Goal: Task Accomplishment & Management: Complete application form

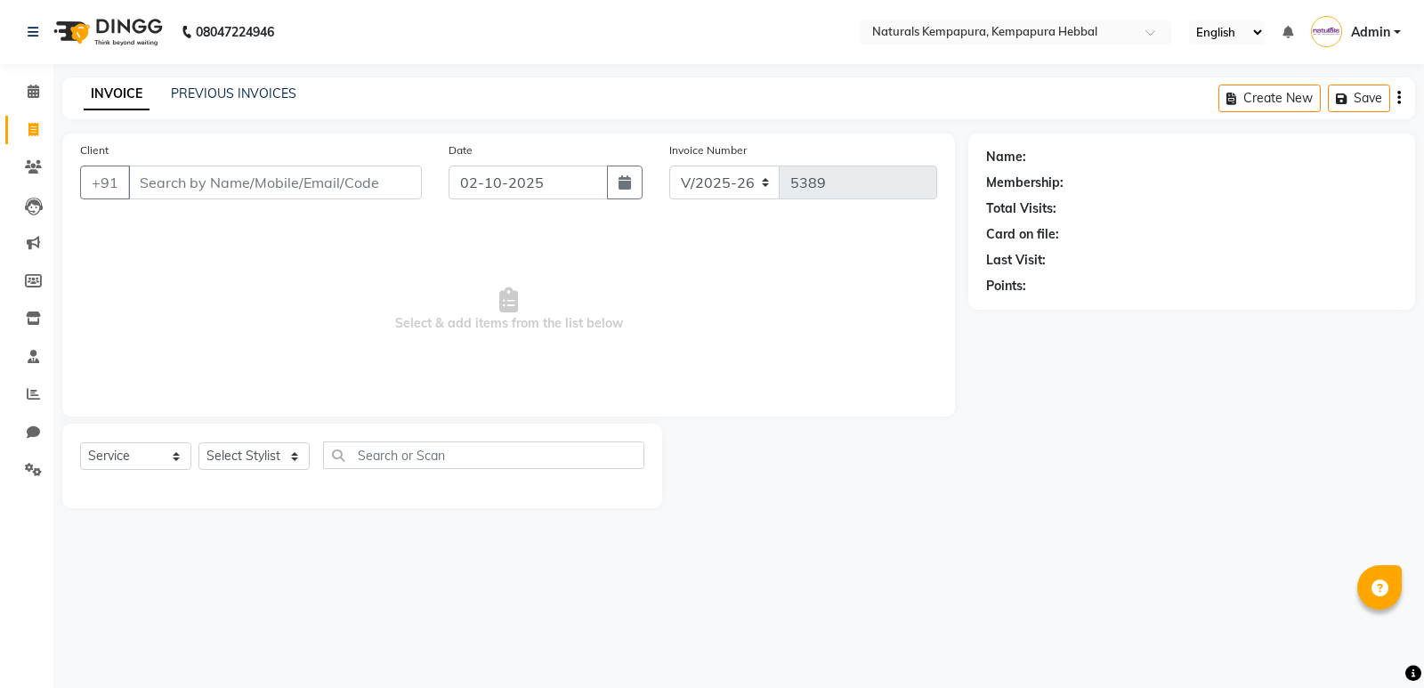
select select "7848"
select select "service"
click at [279, 94] on link "PREVIOUS INVOICES" at bounding box center [234, 93] width 126 height 16
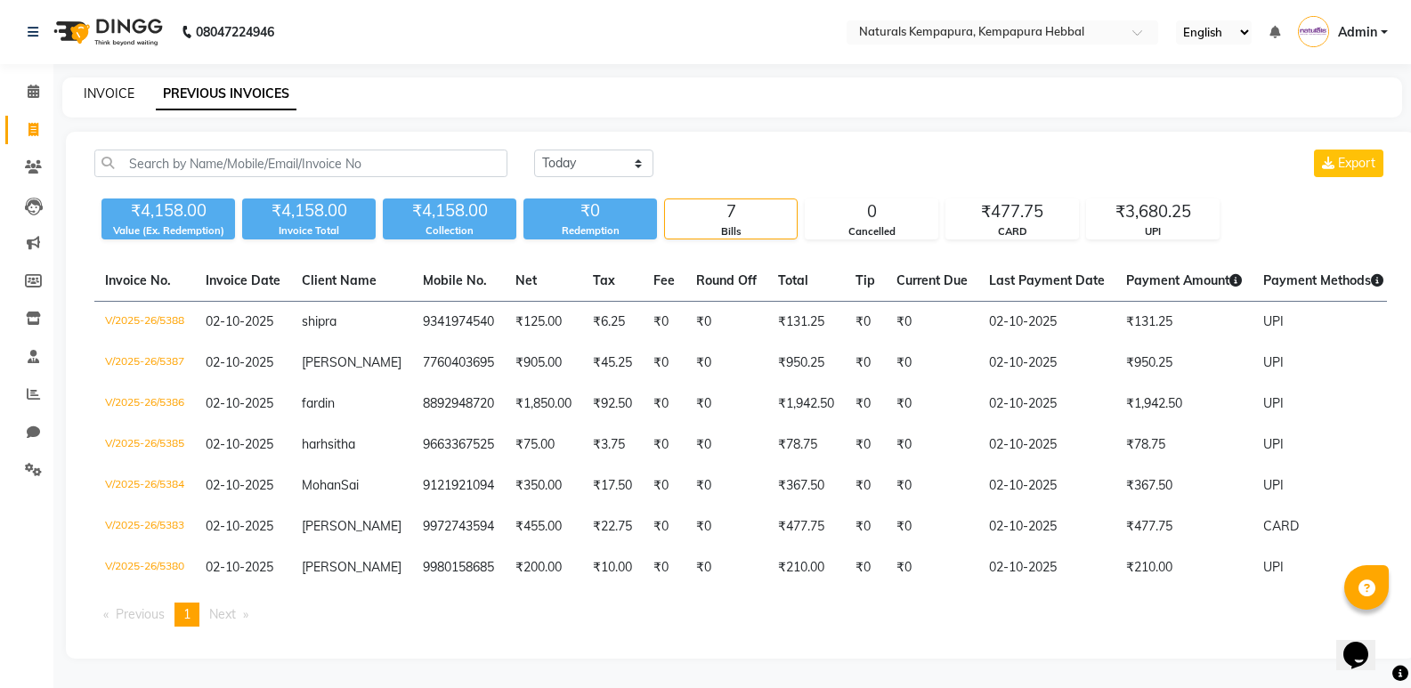
click at [112, 93] on link "INVOICE" at bounding box center [109, 93] width 51 height 16
select select "service"
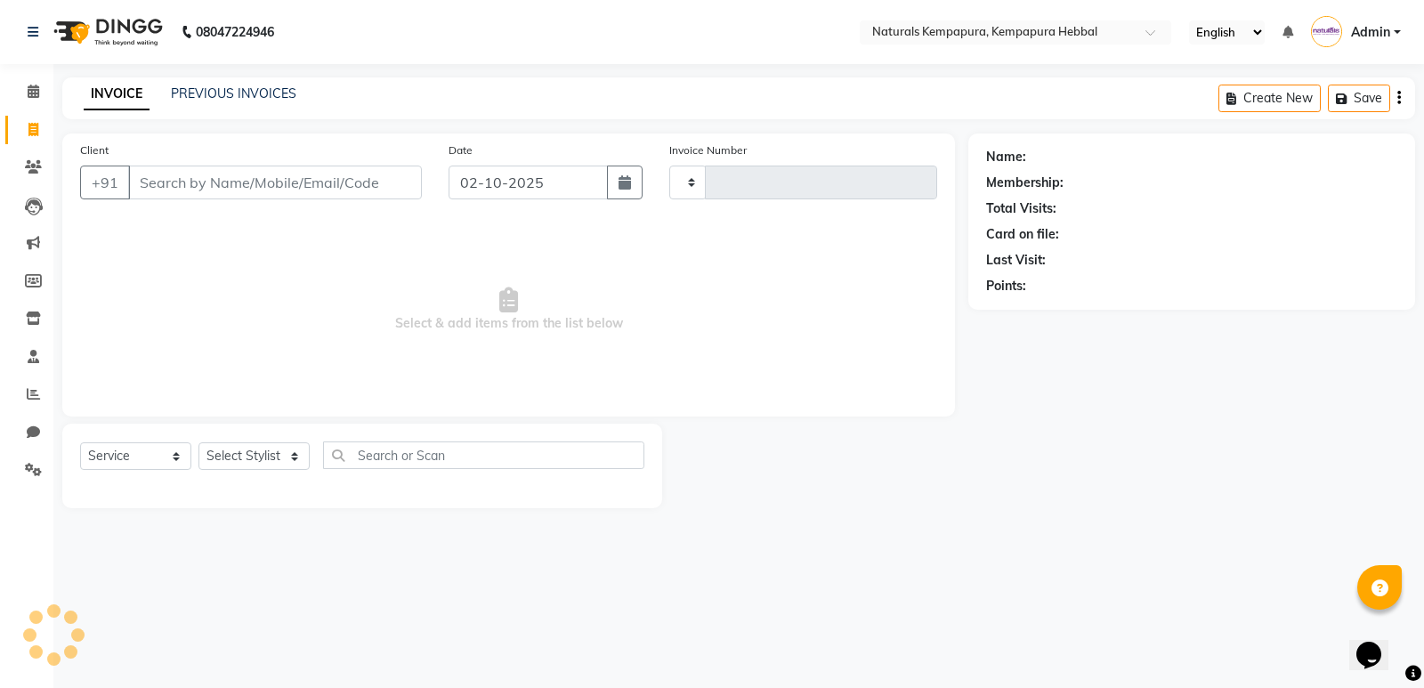
type input "5389"
select select "7848"
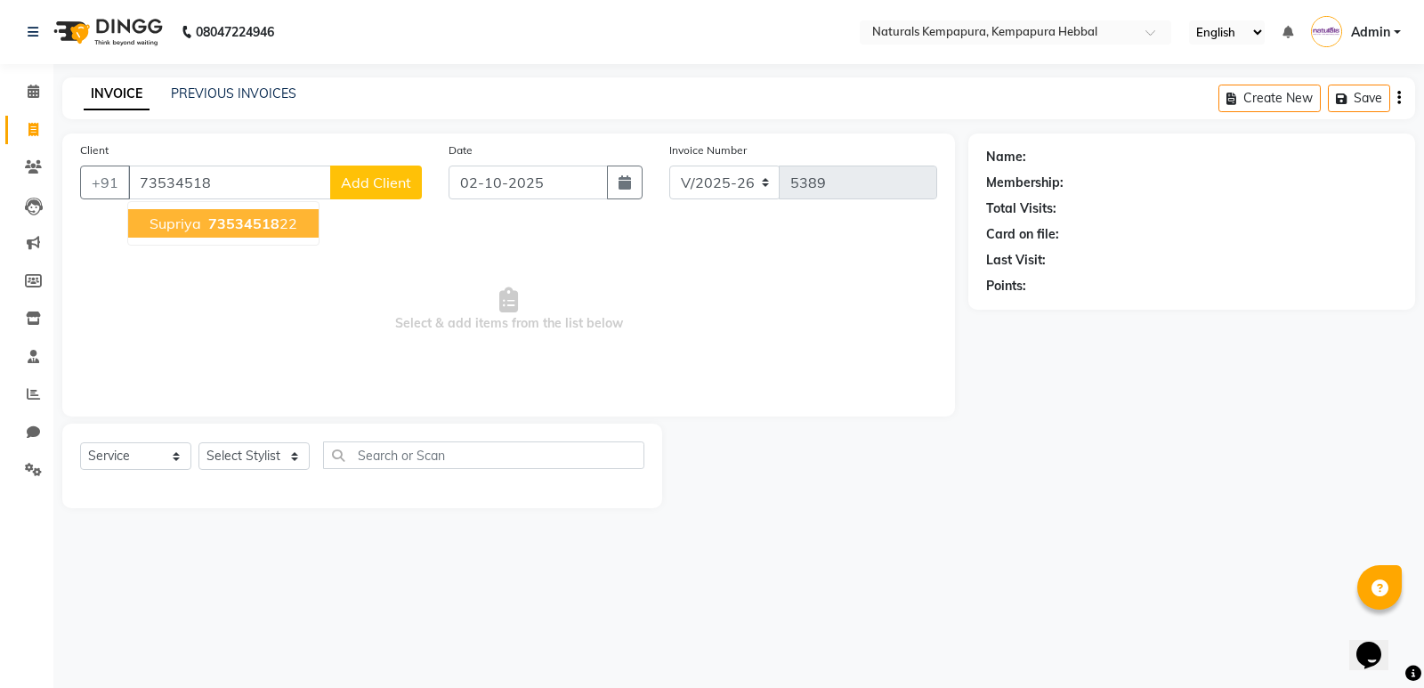
click at [295, 223] on button "supriya 73534518 22" at bounding box center [223, 223] width 190 height 28
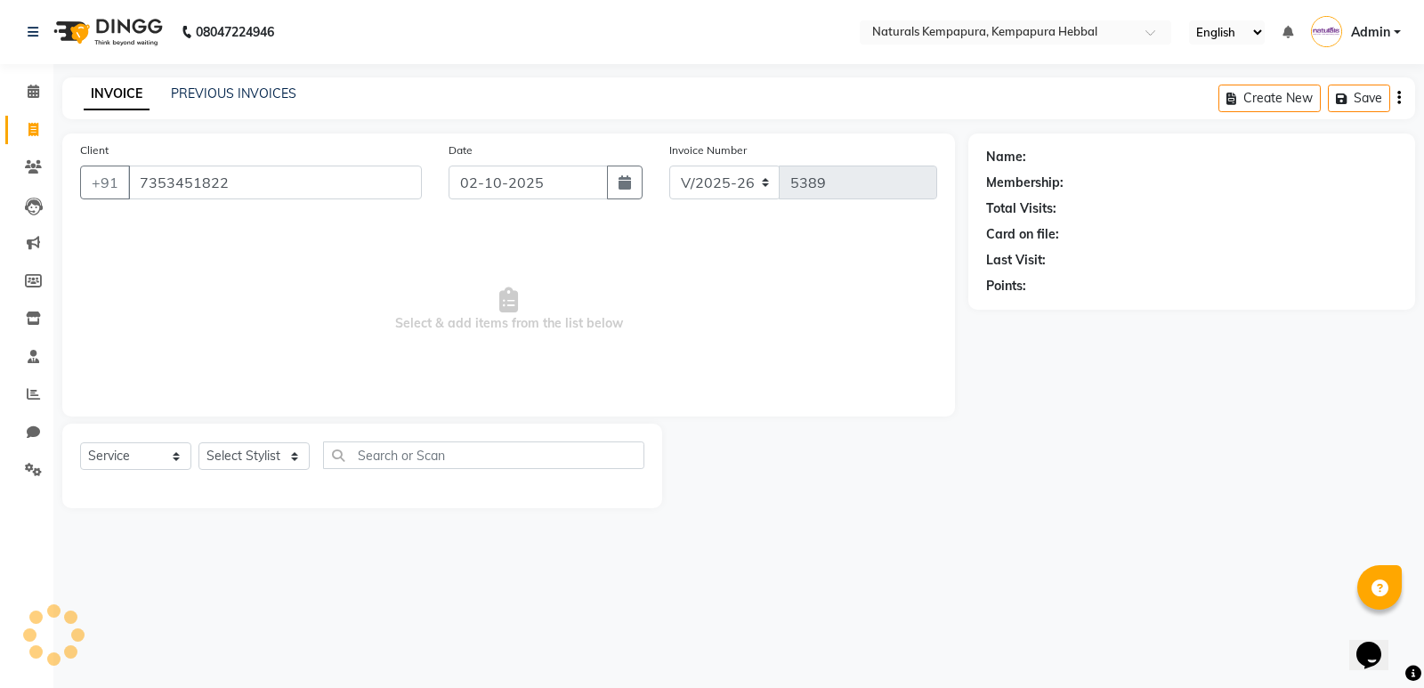
type input "7353451822"
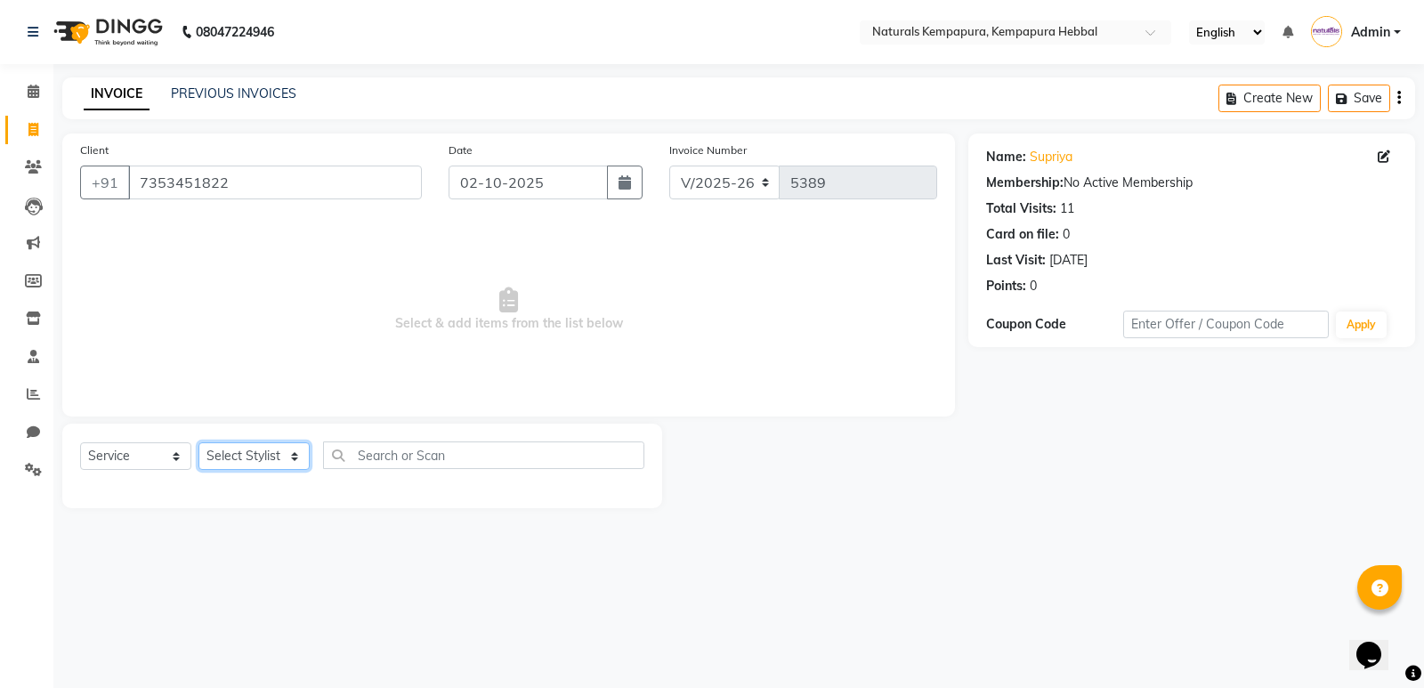
click at [271, 450] on select "Select Stylist ADARSH DANISH DURGA HARI HARAN JENNIFER Manager MOHD AARIS MOHD …" at bounding box center [254, 456] width 111 height 28
select select "70441"
click at [199, 442] on select "Select Stylist ADARSH DANISH DURGA HARI HARAN JENNIFER Manager MOHD AARIS MOHD …" at bounding box center [254, 456] width 111 height 28
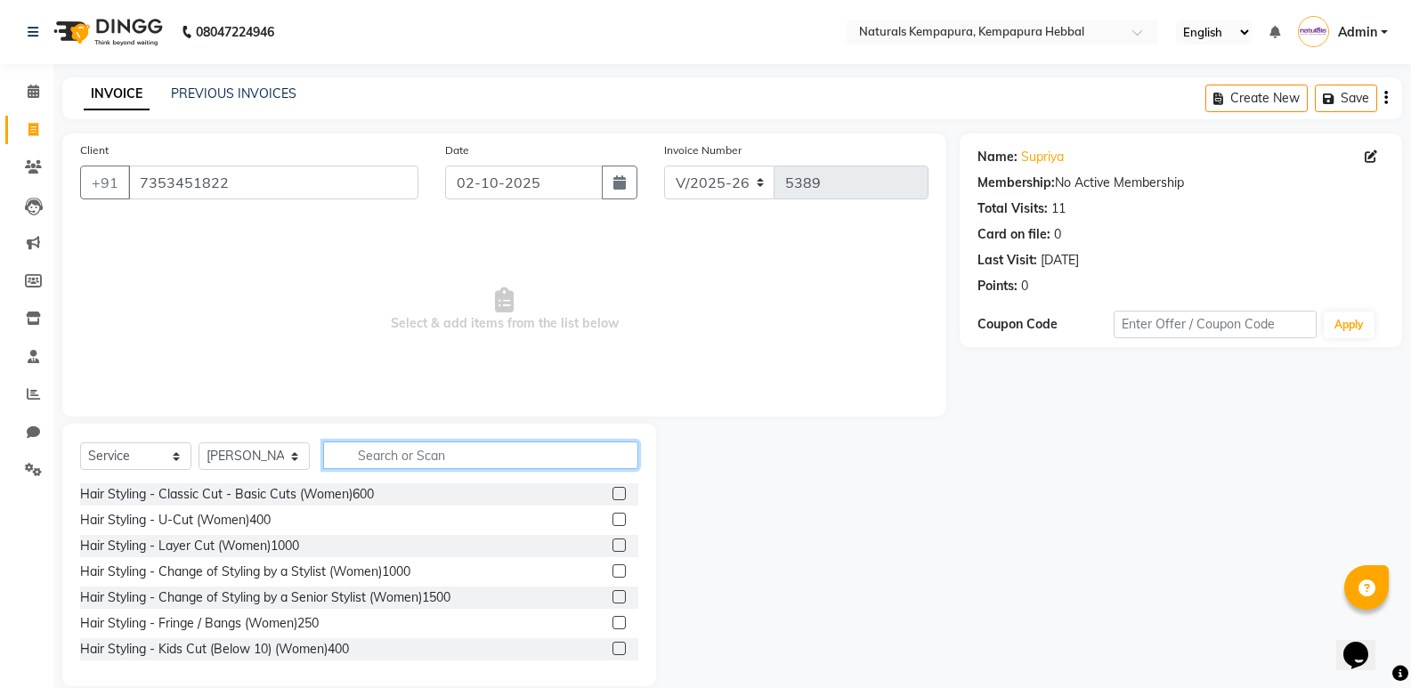
click at [378, 443] on input "text" at bounding box center [480, 456] width 315 height 28
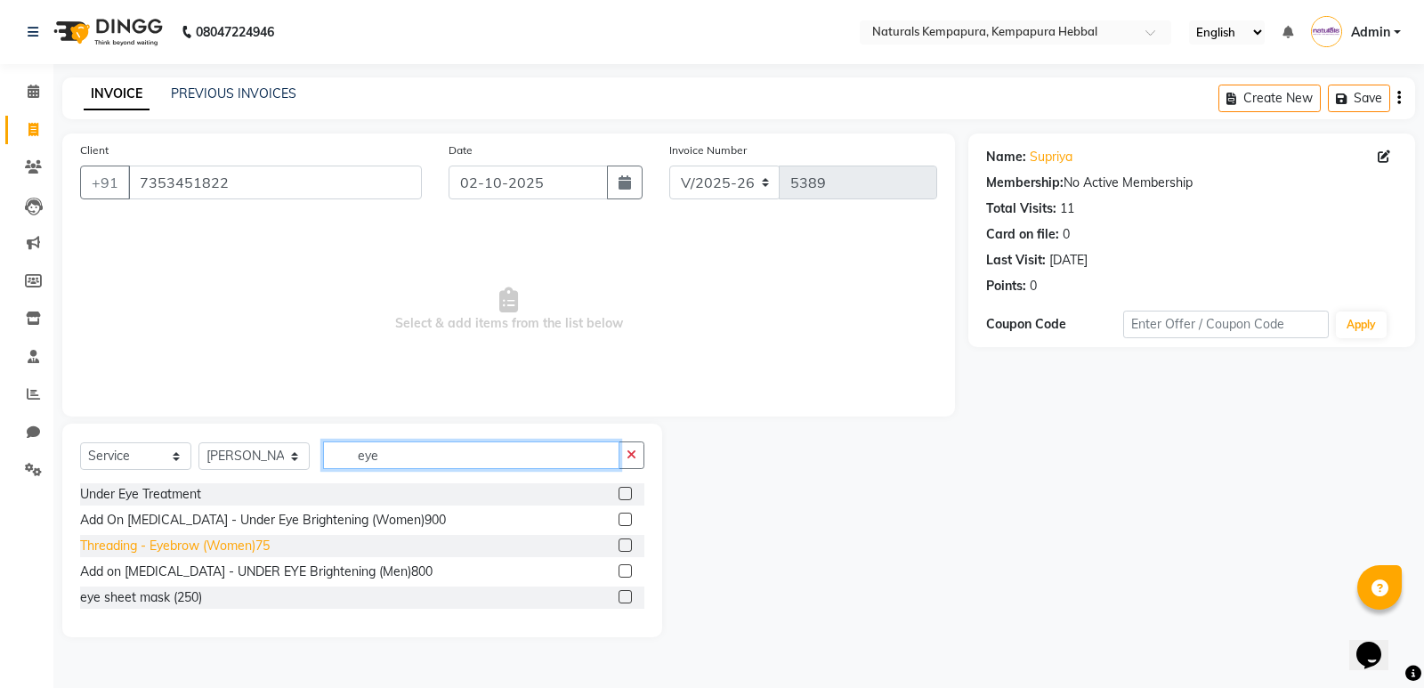
type input "eye"
click at [226, 549] on div "Threading - Eyebrow (Women)75" at bounding box center [175, 546] width 190 height 19
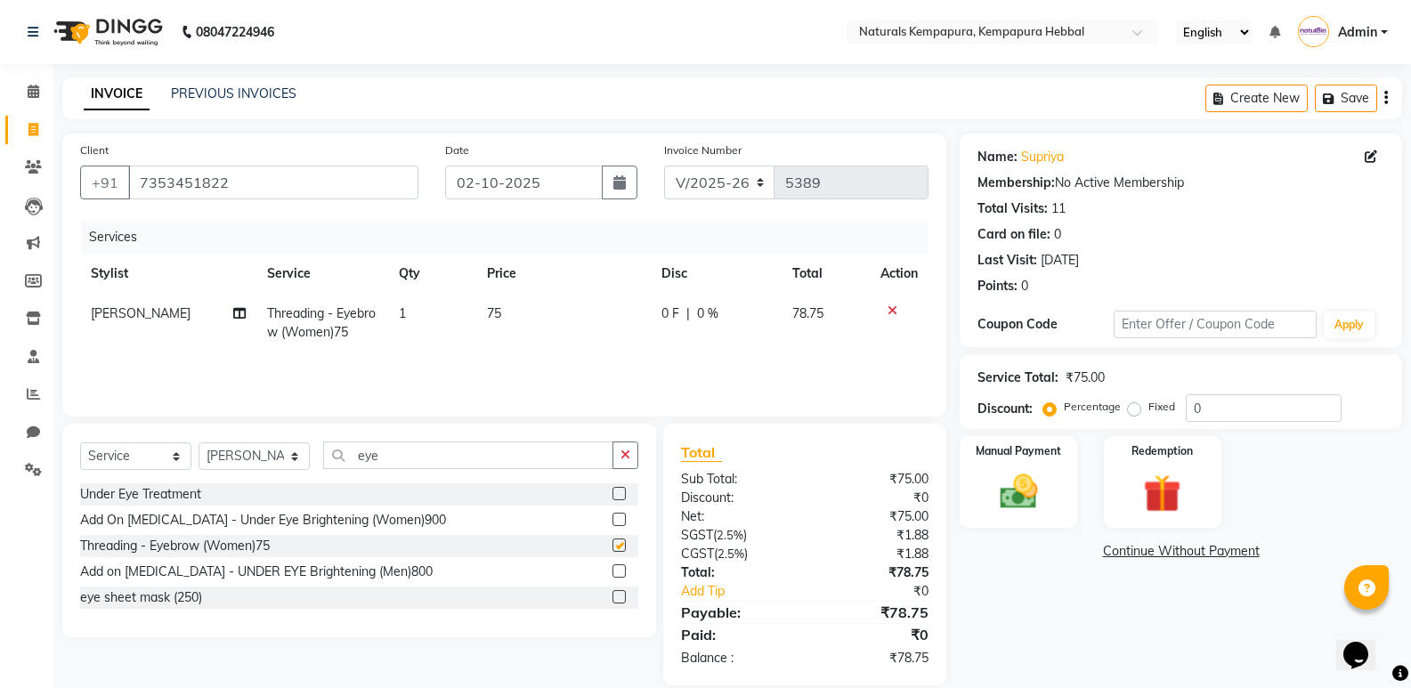
checkbox input "false"
click at [424, 454] on input "eye" at bounding box center [468, 456] width 290 height 28
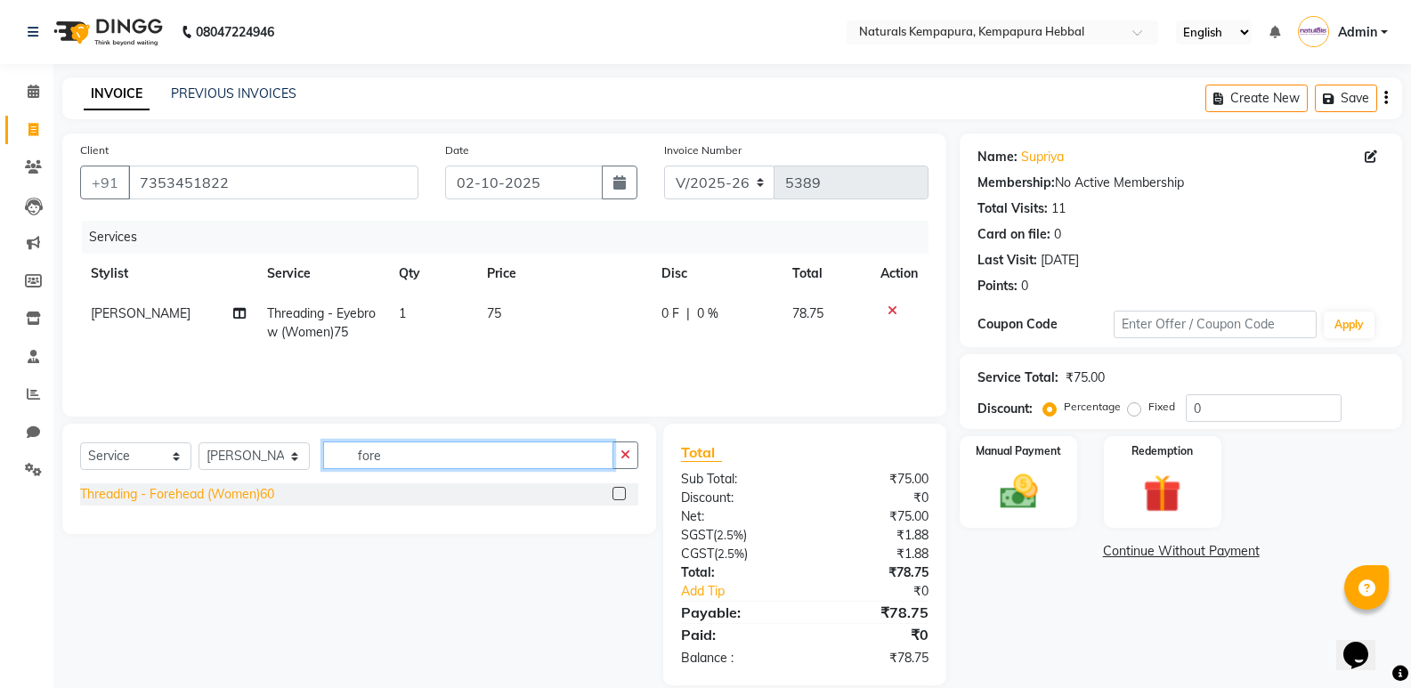
type input "fore"
click at [244, 491] on div "Threading - Forehead (Women)60" at bounding box center [177, 494] width 194 height 19
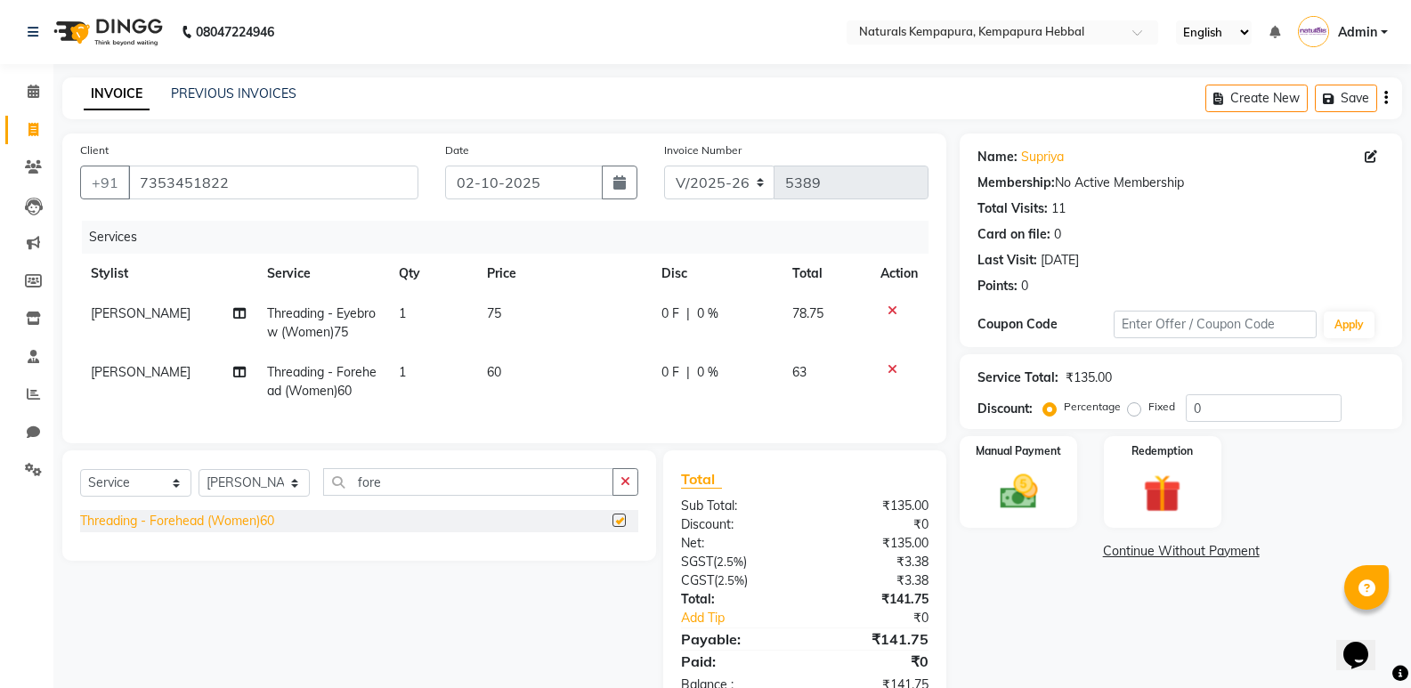
checkbox input "false"
click at [387, 493] on input "fore" at bounding box center [468, 482] width 290 height 28
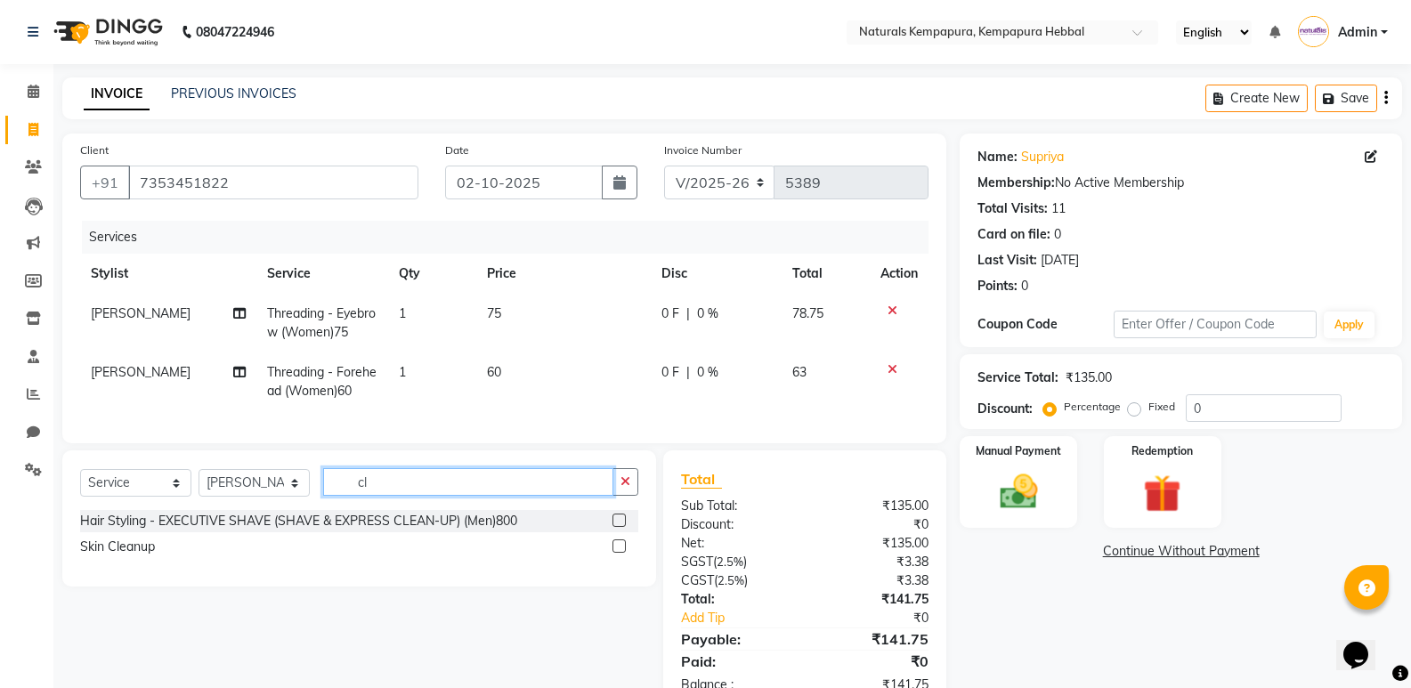
type input "c"
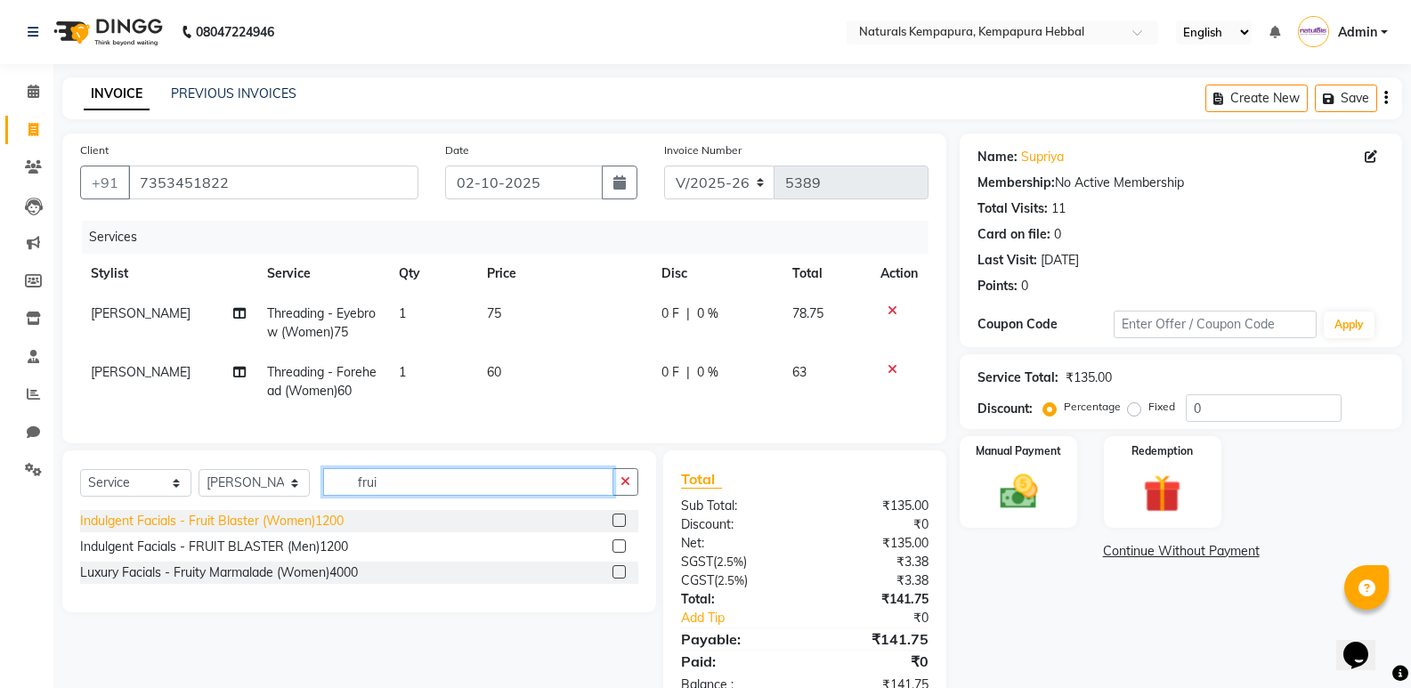
type input "frui"
click at [317, 531] on div "Indulgent Facials - Fruit Blaster (Women)1200" at bounding box center [211, 521] width 263 height 19
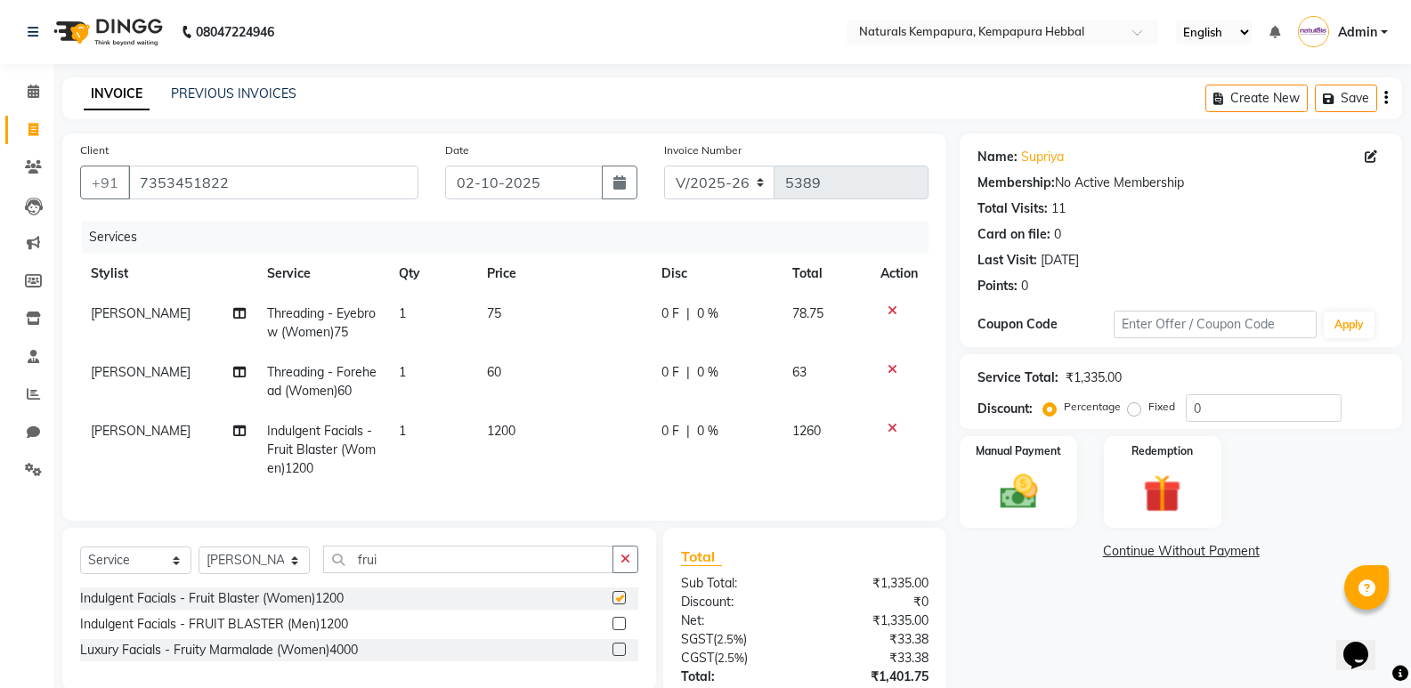
checkbox input "false"
click at [409, 568] on input "frui" at bounding box center [468, 560] width 290 height 28
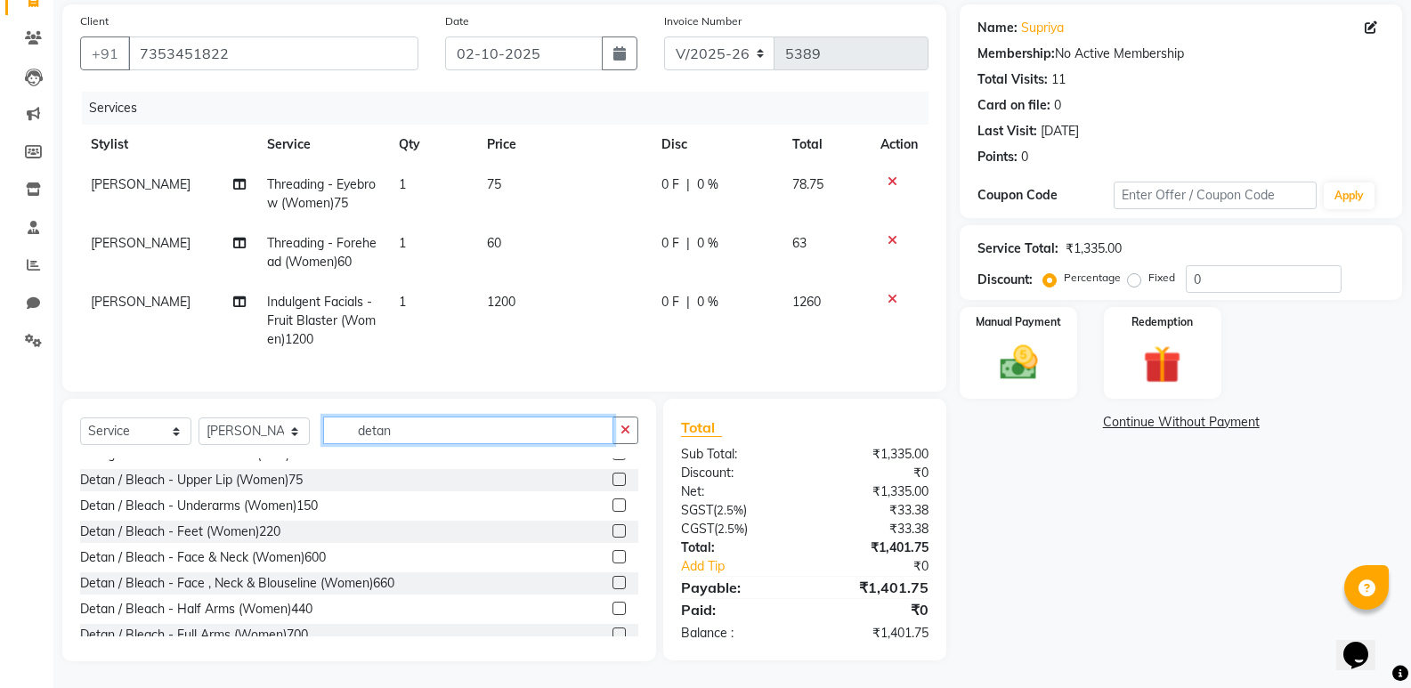
scroll to position [178, 0]
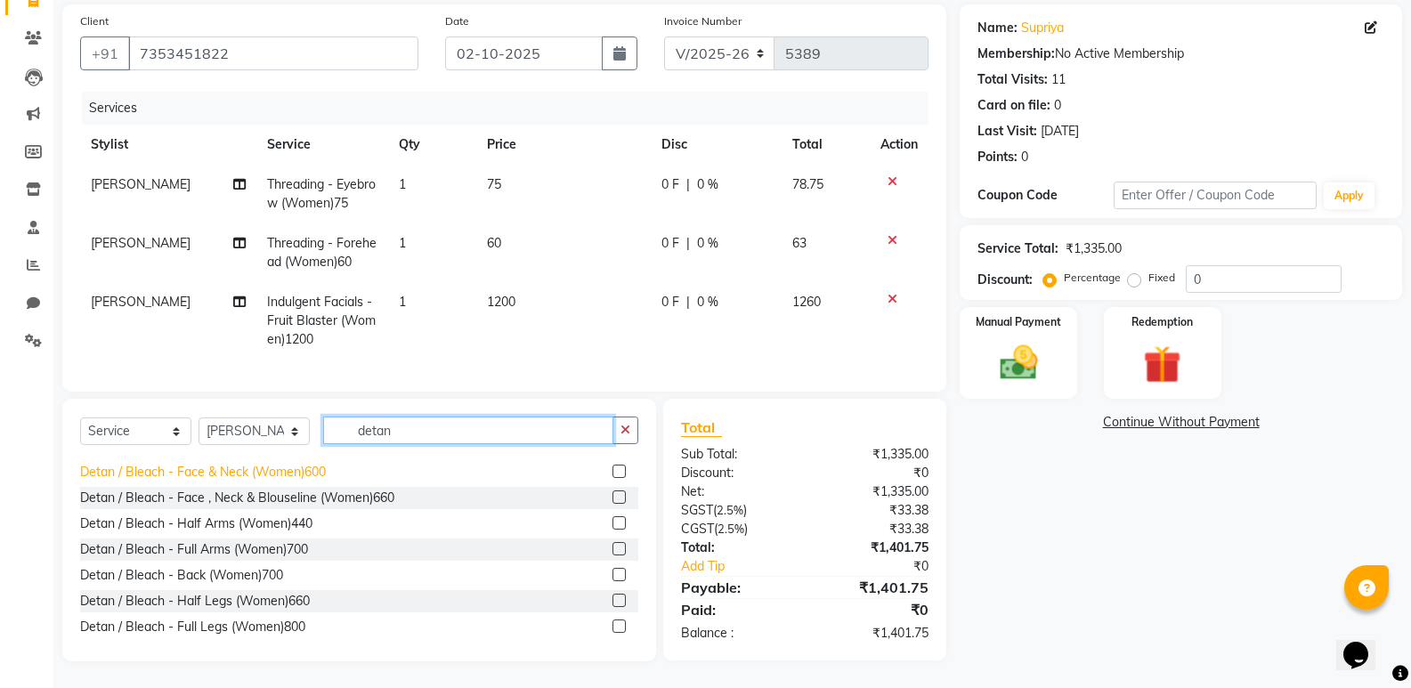
type input "detan"
click at [310, 474] on div "Detan / Bleach - Face & Neck (Women)600" at bounding box center [203, 472] width 246 height 19
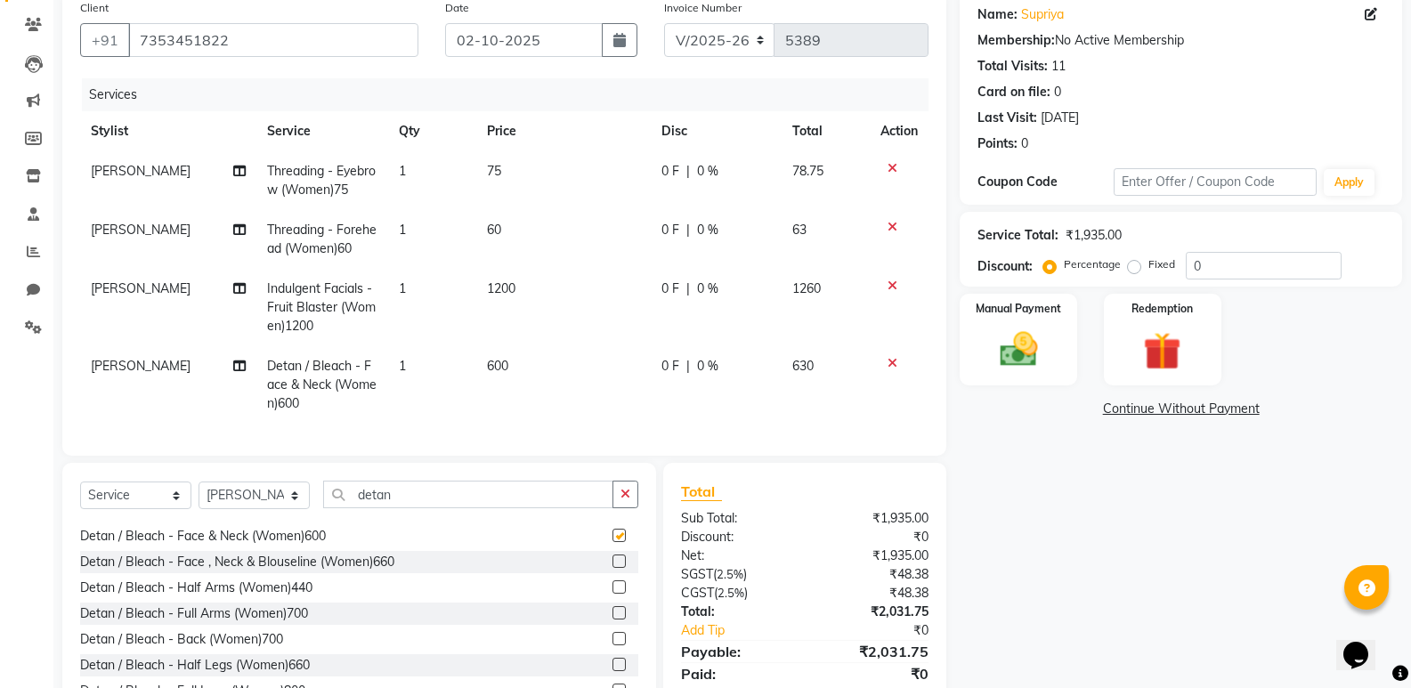
checkbox input "false"
click at [624, 496] on button "button" at bounding box center [625, 495] width 26 height 28
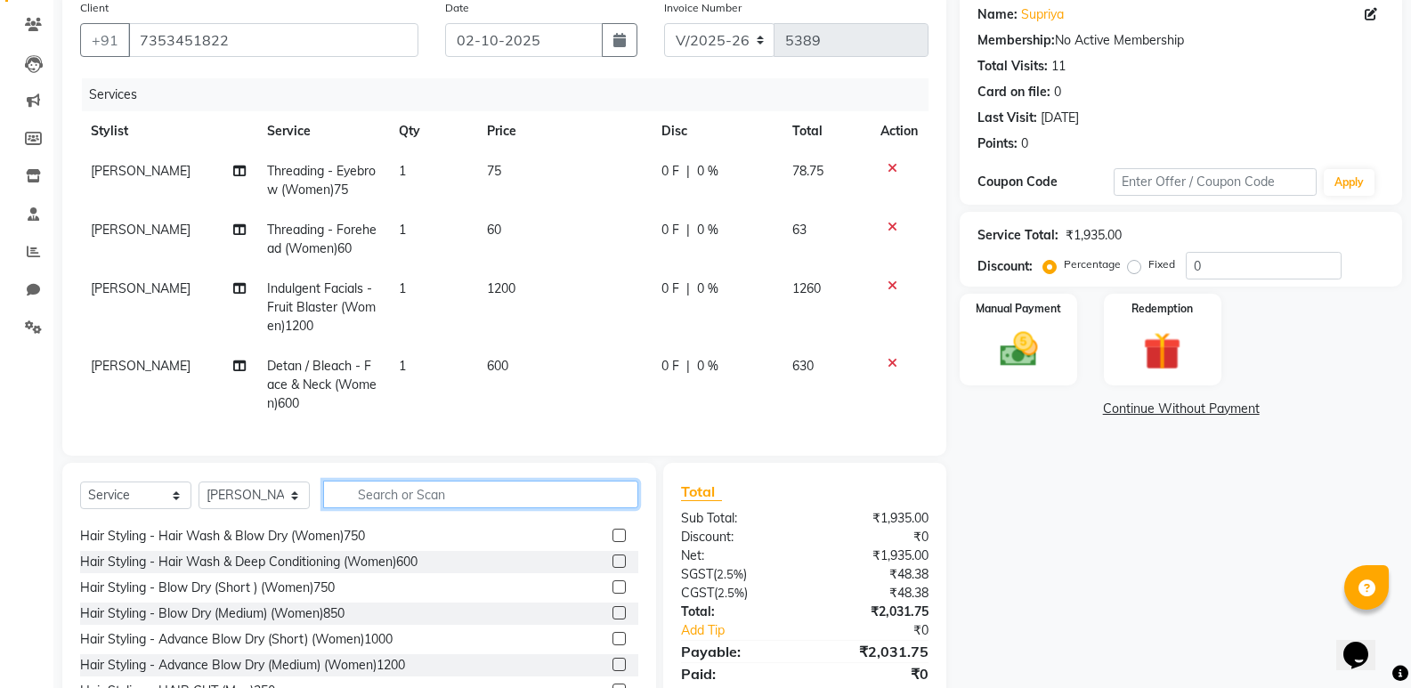
scroll to position [0, 0]
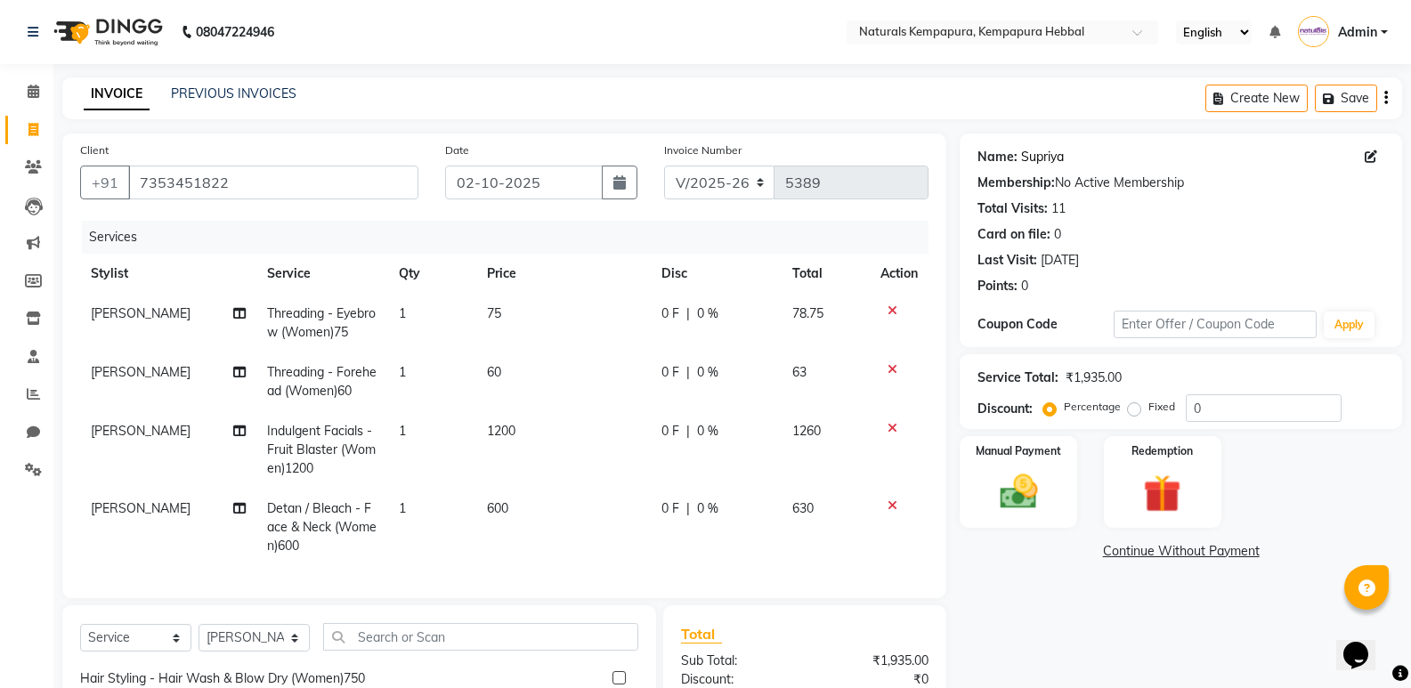
click at [1057, 164] on link "Supriya" at bounding box center [1042, 157] width 43 height 19
click at [664, 383] on td "0 F | 0 %" at bounding box center [717, 381] width 132 height 59
select select "70441"
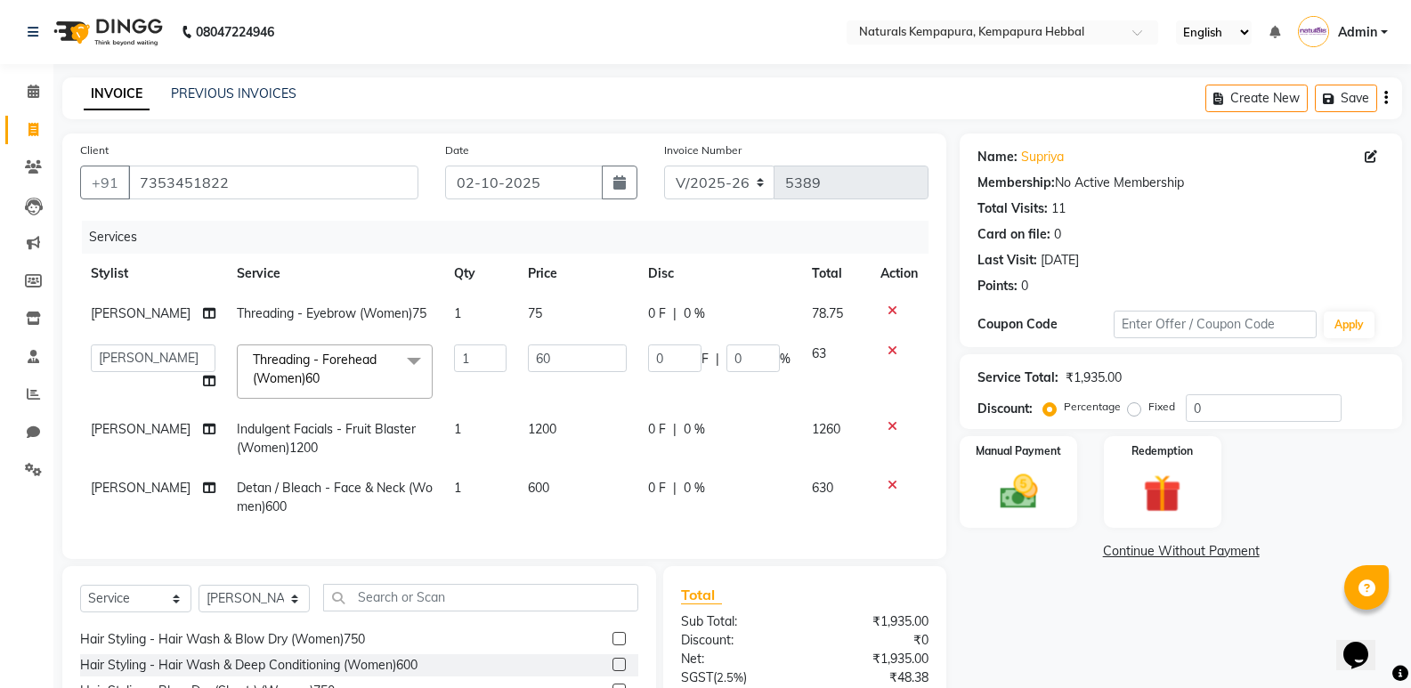
click at [653, 418] on td "0 F | 0 %" at bounding box center [719, 438] width 164 height 59
select select "70441"
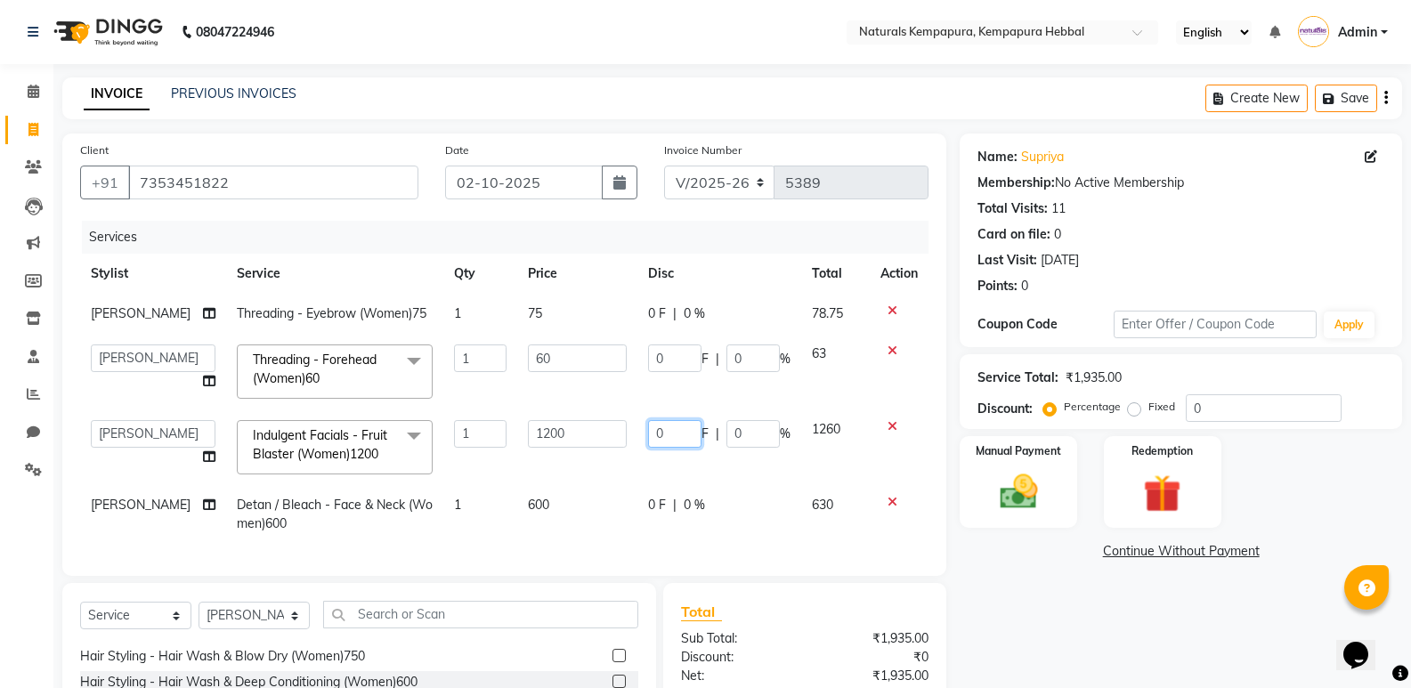
click at [667, 435] on input "0" at bounding box center [674, 434] width 53 height 28
type input "0100"
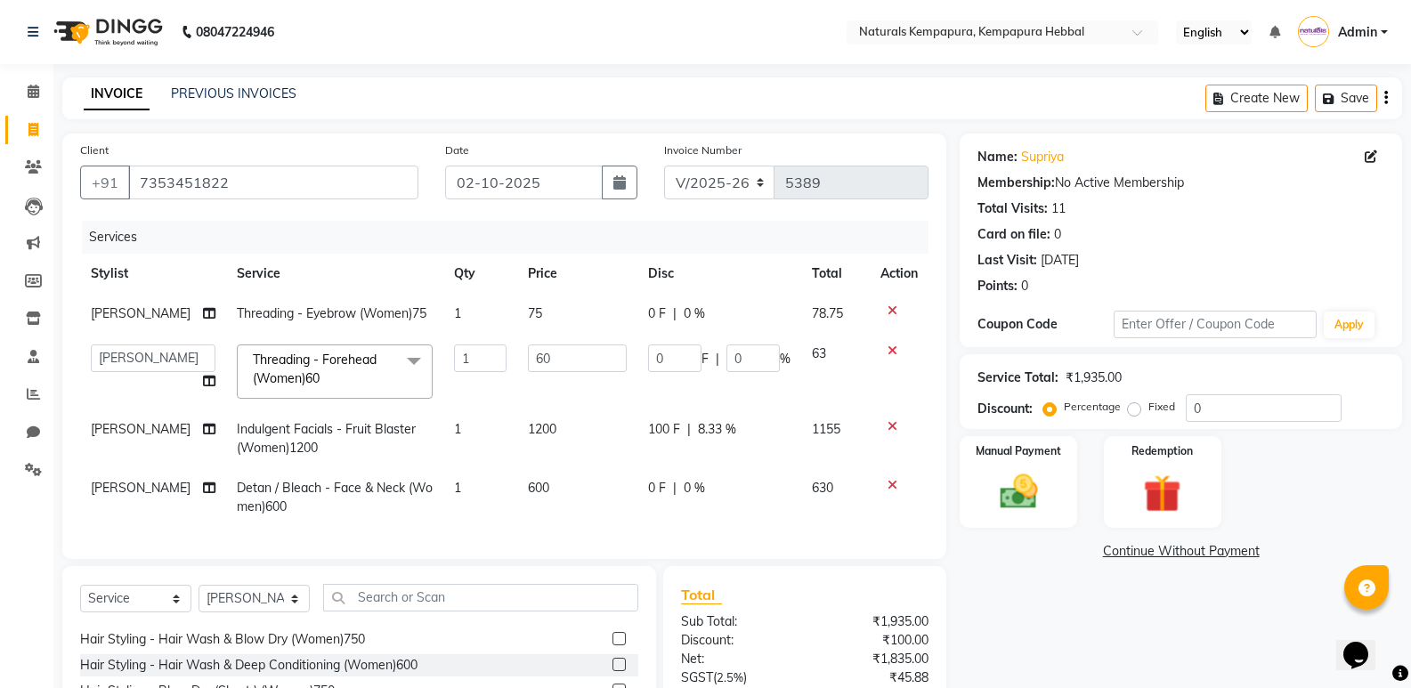
click at [684, 497] on span "0 %" at bounding box center [694, 488] width 21 height 19
select select "70441"
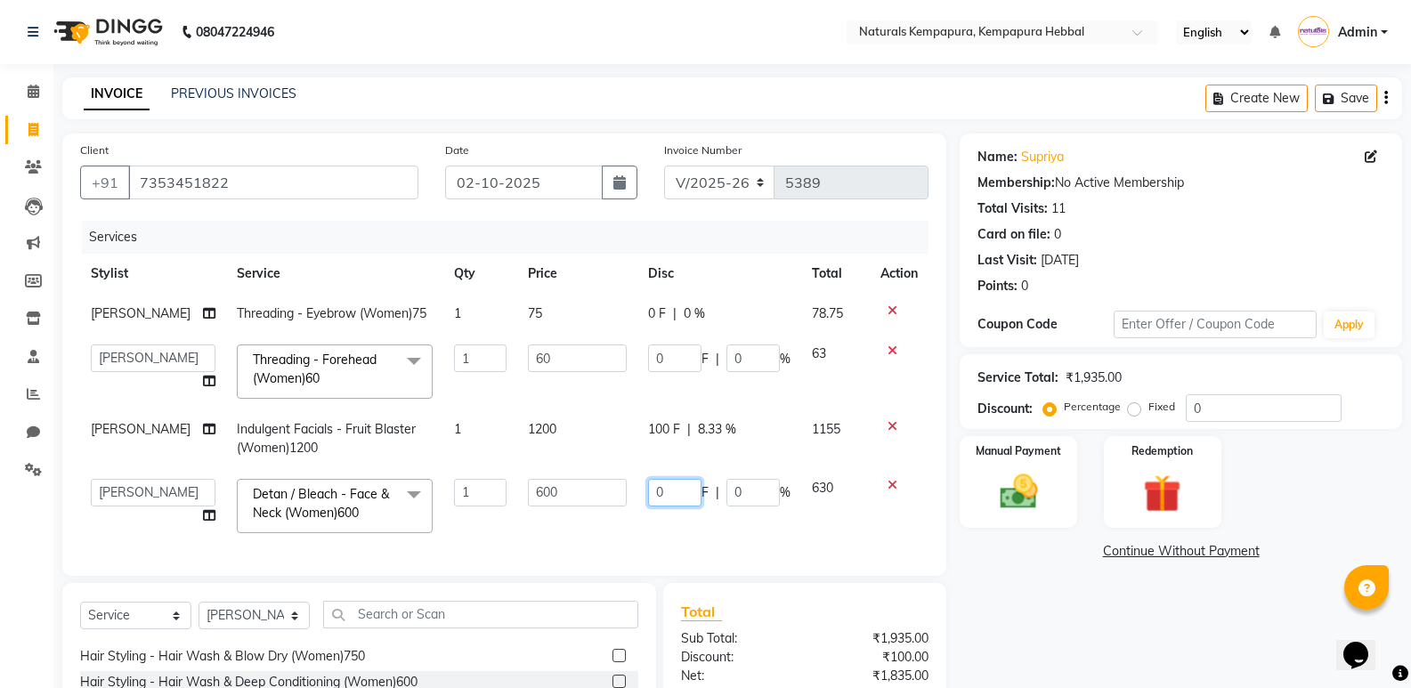
click at [679, 497] on input "0" at bounding box center [674, 493] width 53 height 28
type input "050"
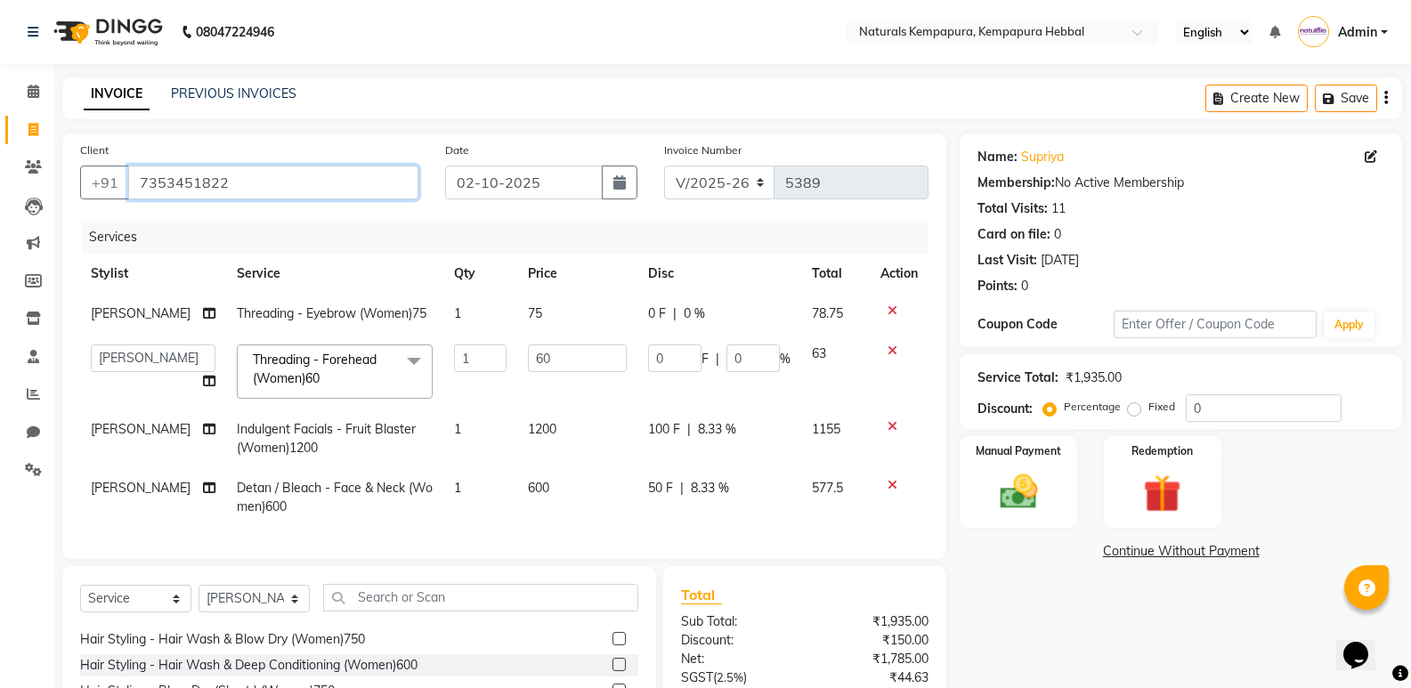
drag, startPoint x: 134, startPoint y: 180, endPoint x: 291, endPoint y: 178, distance: 156.7
click at [291, 178] on input "7353451822" at bounding box center [273, 183] width 290 height 34
click at [1035, 512] on img at bounding box center [1017, 491] width 63 height 45
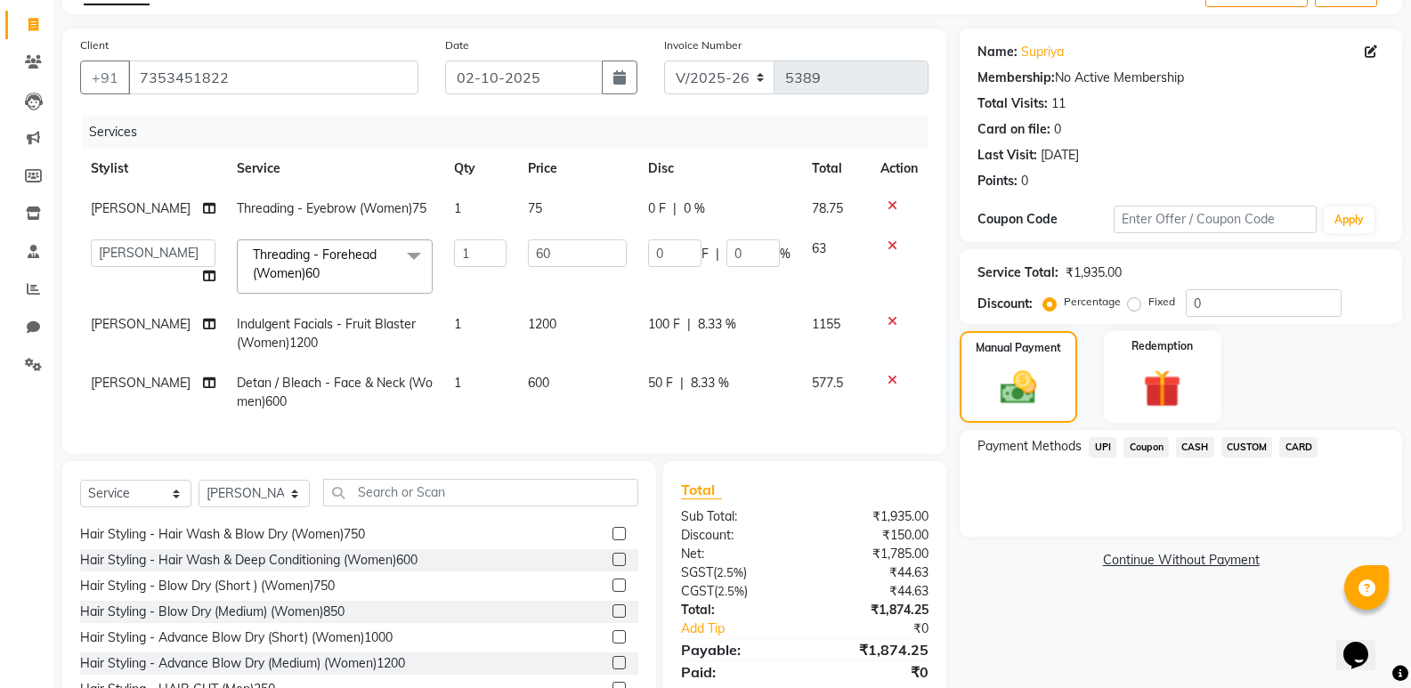
scroll to position [181, 0]
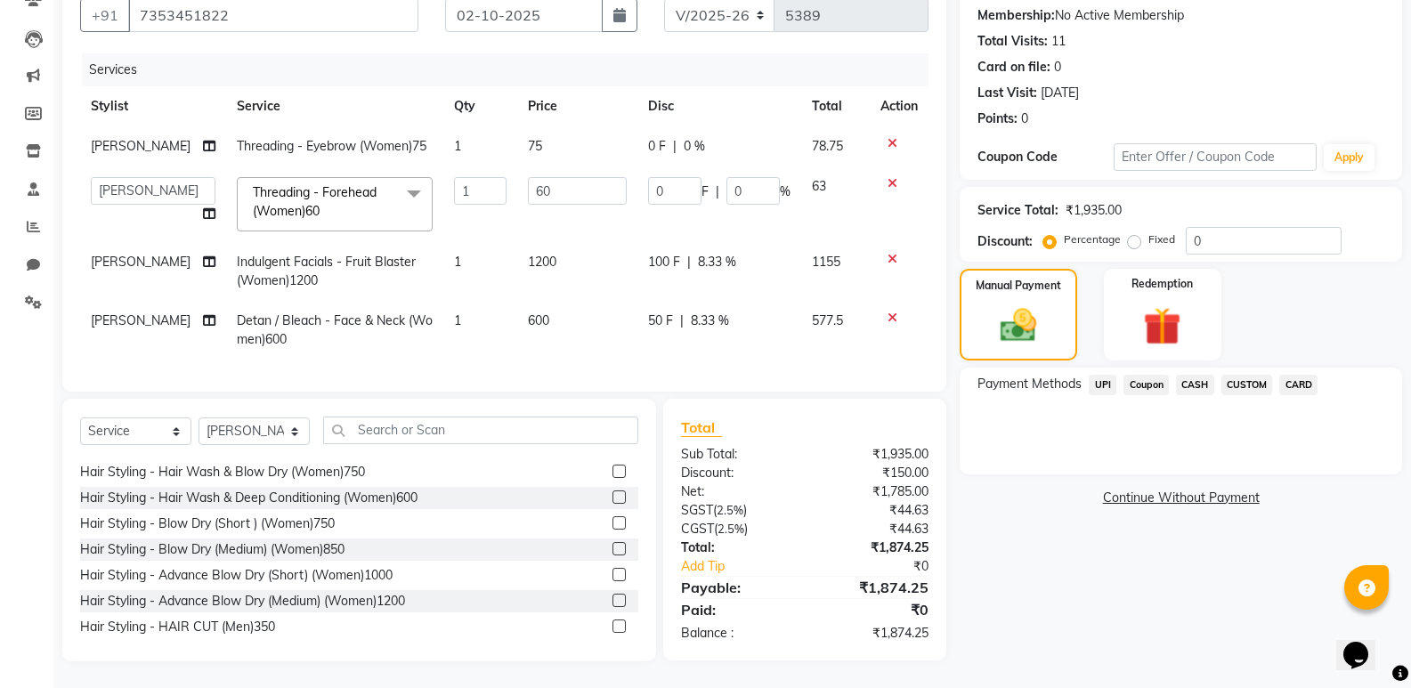
click at [1097, 375] on span "UPI" at bounding box center [1103, 385] width 28 height 20
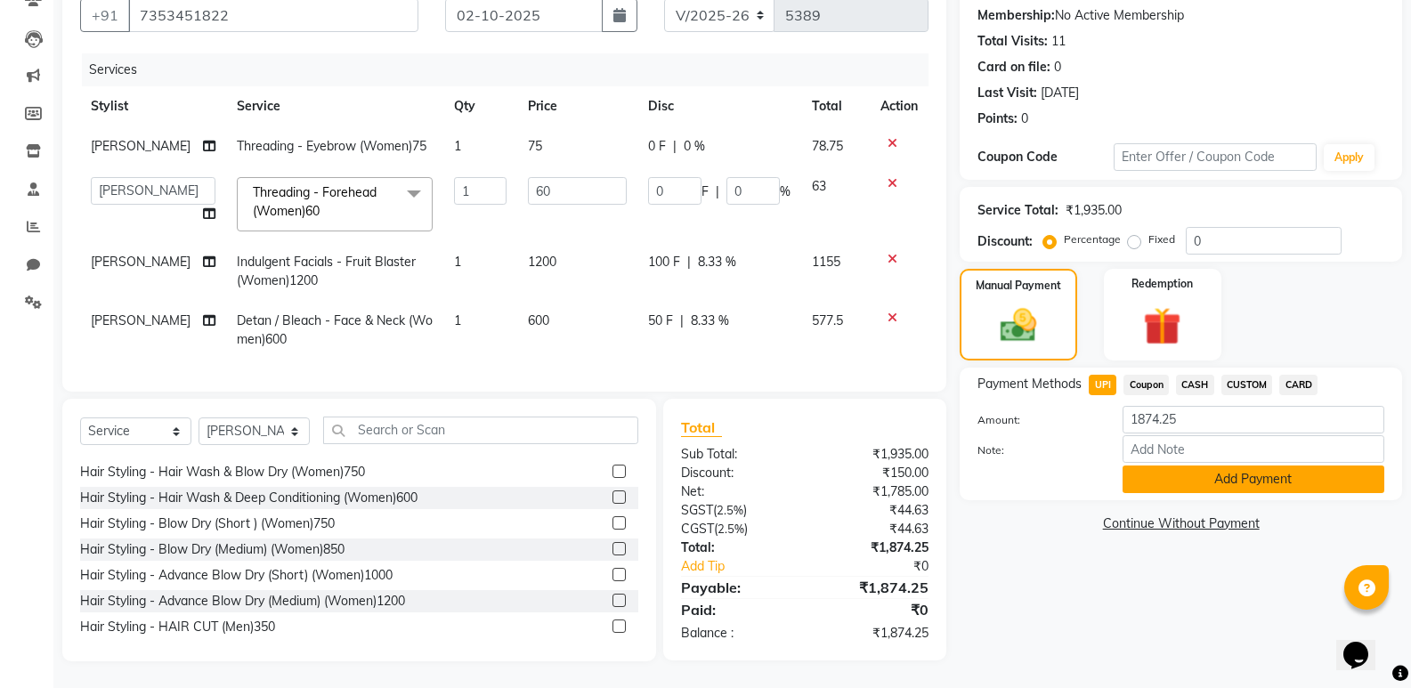
click at [1252, 470] on button "Add Payment" at bounding box center [1253, 480] width 262 height 28
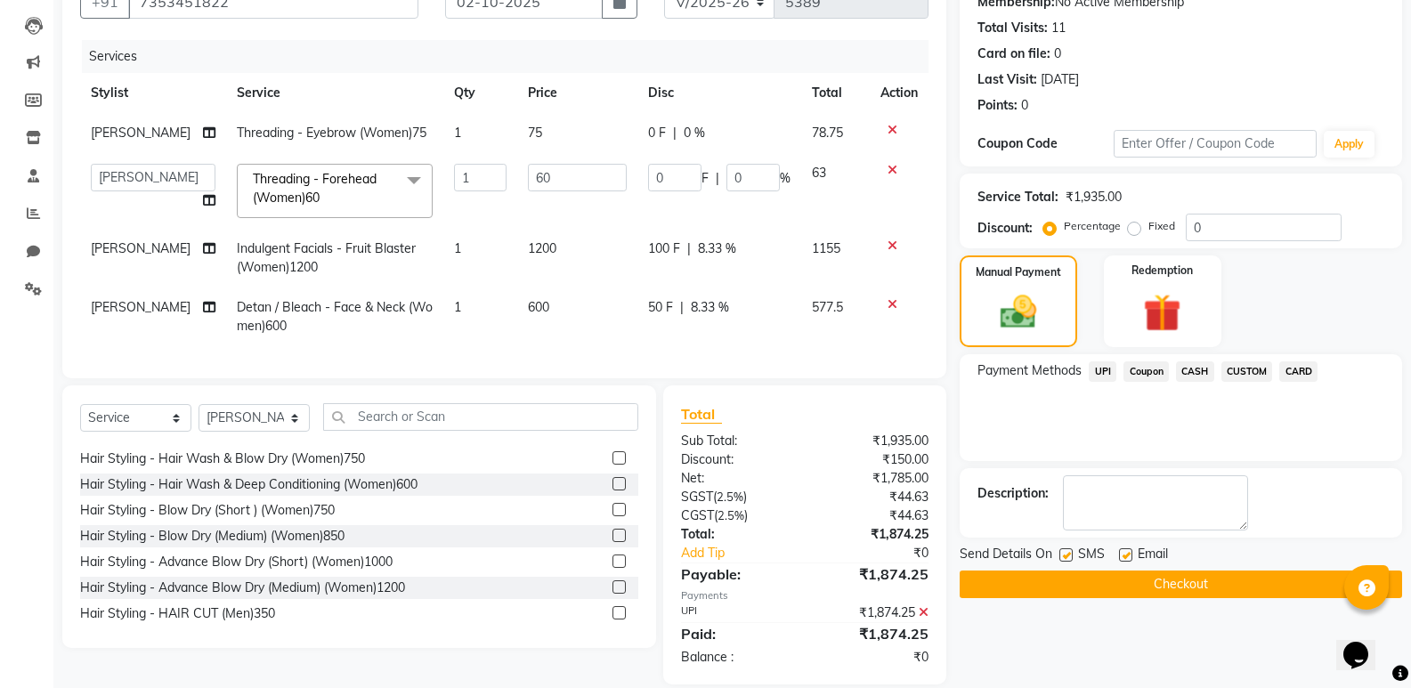
scroll to position [217, 0]
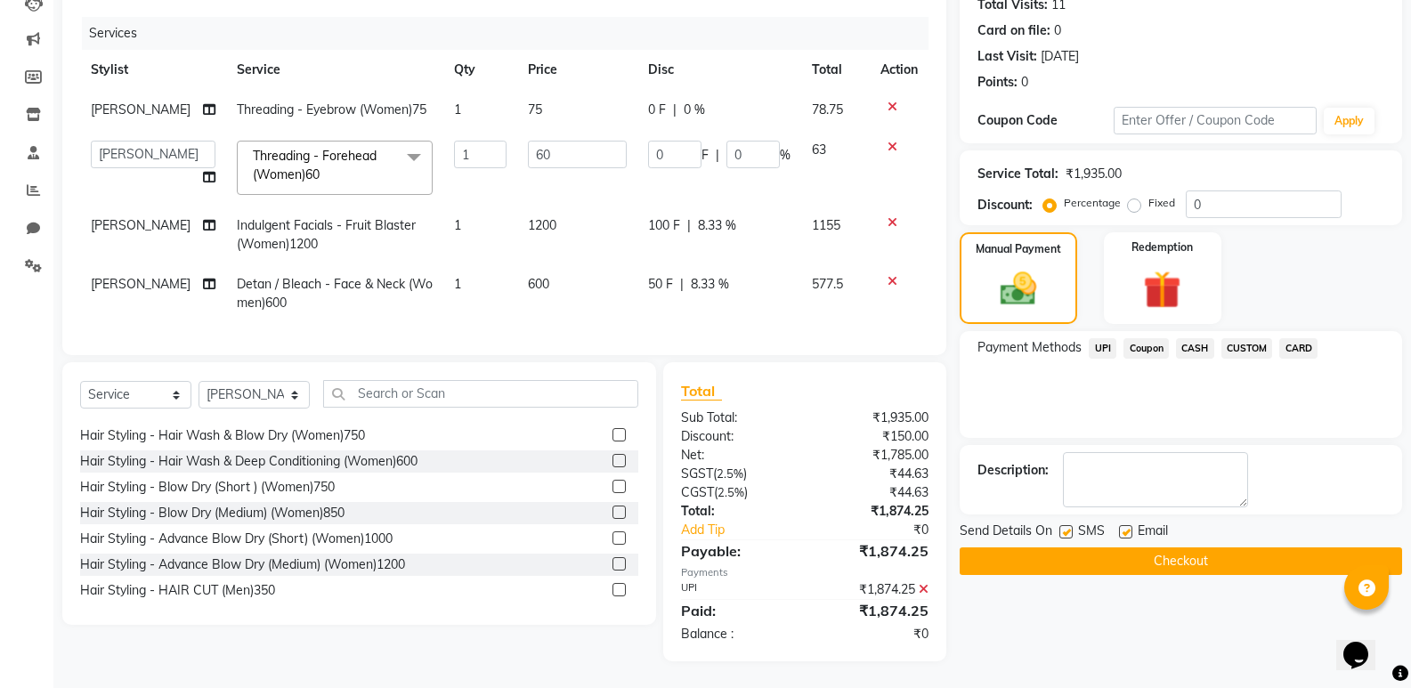
click at [1122, 525] on label at bounding box center [1125, 531] width 13 height 13
click at [1122, 527] on input "checkbox" at bounding box center [1125, 533] width 12 height 12
checkbox input "false"
click at [1139, 547] on button "Checkout" at bounding box center [1181, 561] width 442 height 28
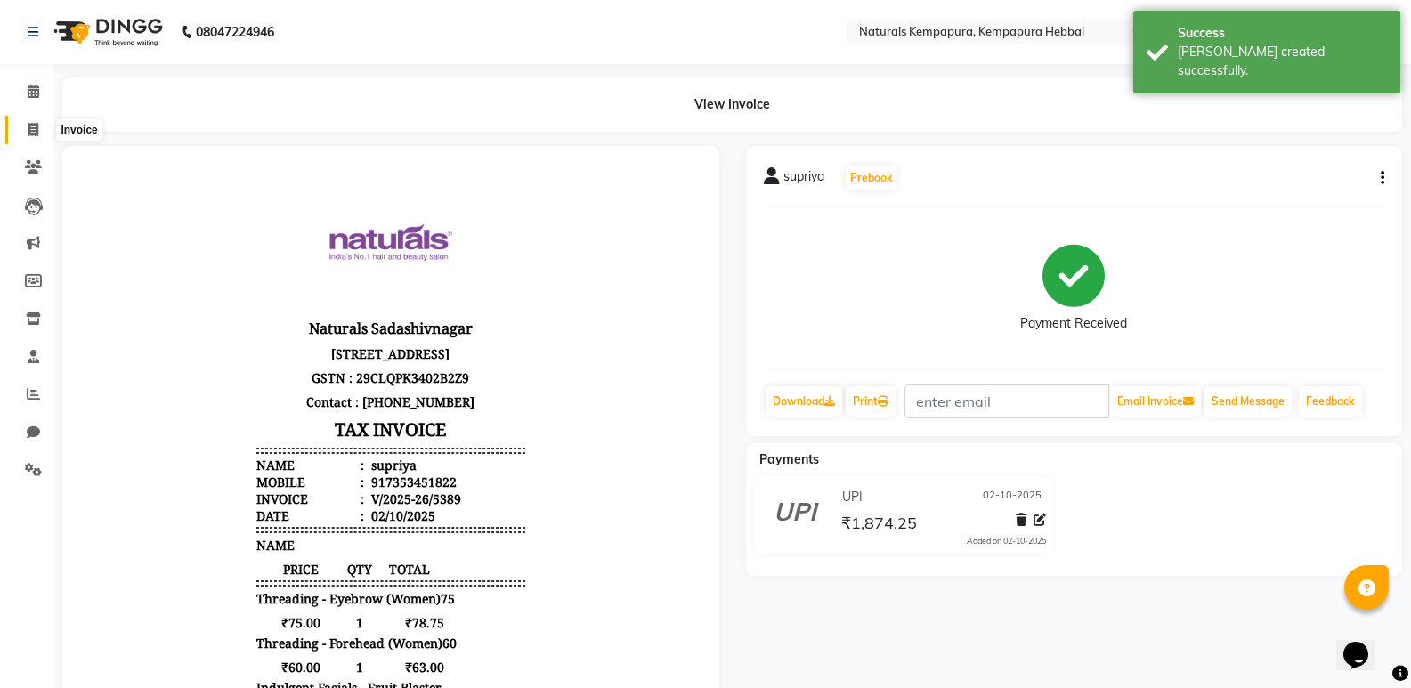
click at [22, 127] on span at bounding box center [33, 130] width 31 height 20
select select "7848"
select select "service"
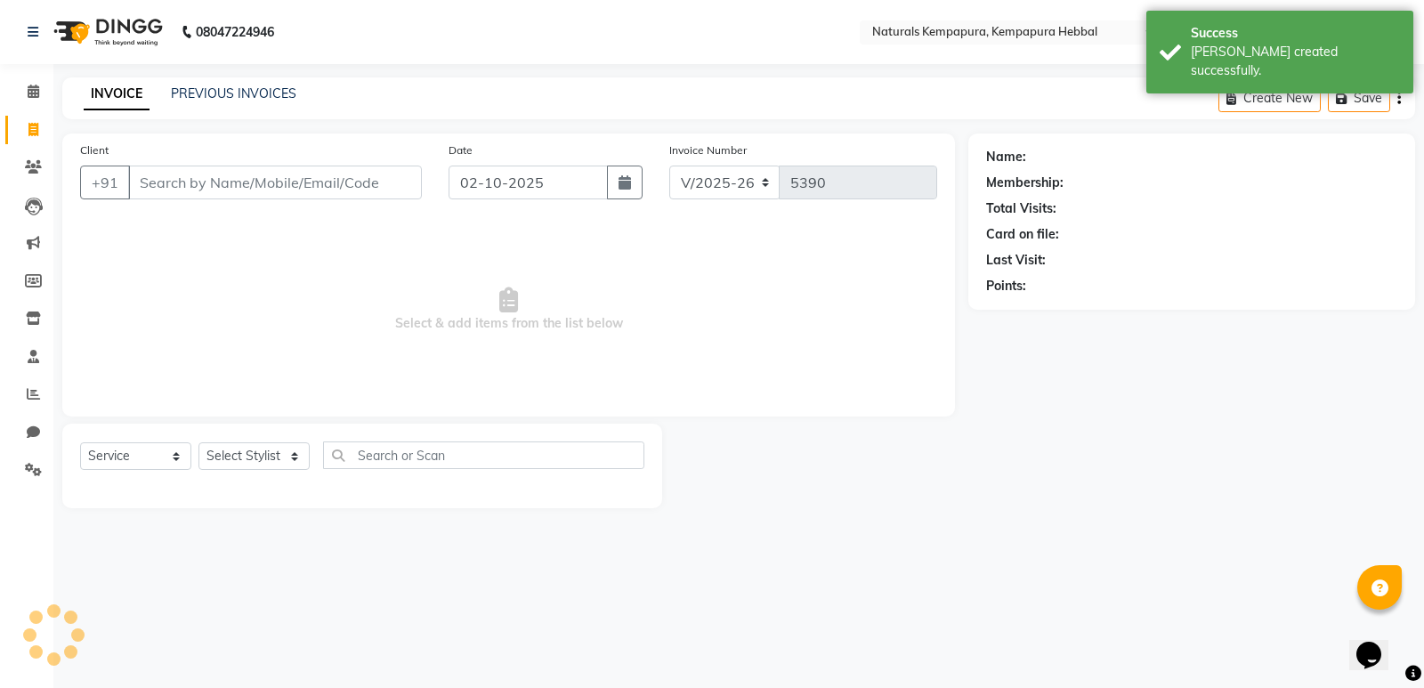
click at [261, 184] on input "Client" at bounding box center [275, 183] width 294 height 34
type input "7353451822"
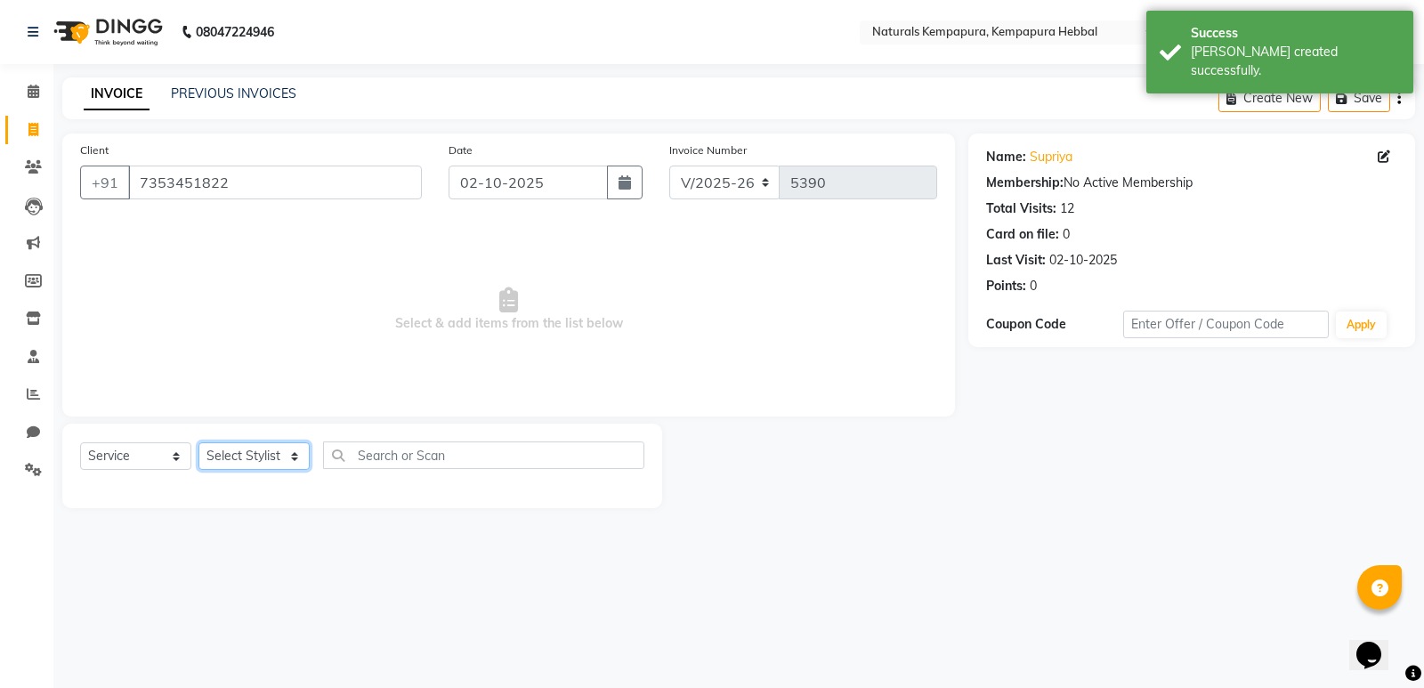
click at [282, 449] on select "Select Stylist ADARSH DANISH DURGA HARI HARAN JENNIFER Manager MOHD AARIS MOHD …" at bounding box center [254, 456] width 111 height 28
select select "70450"
click at [199, 442] on select "Select Stylist ADARSH DANISH DURGA HARI HARAN JENNIFER Manager MOHD AARIS MOHD …" at bounding box center [254, 456] width 111 height 28
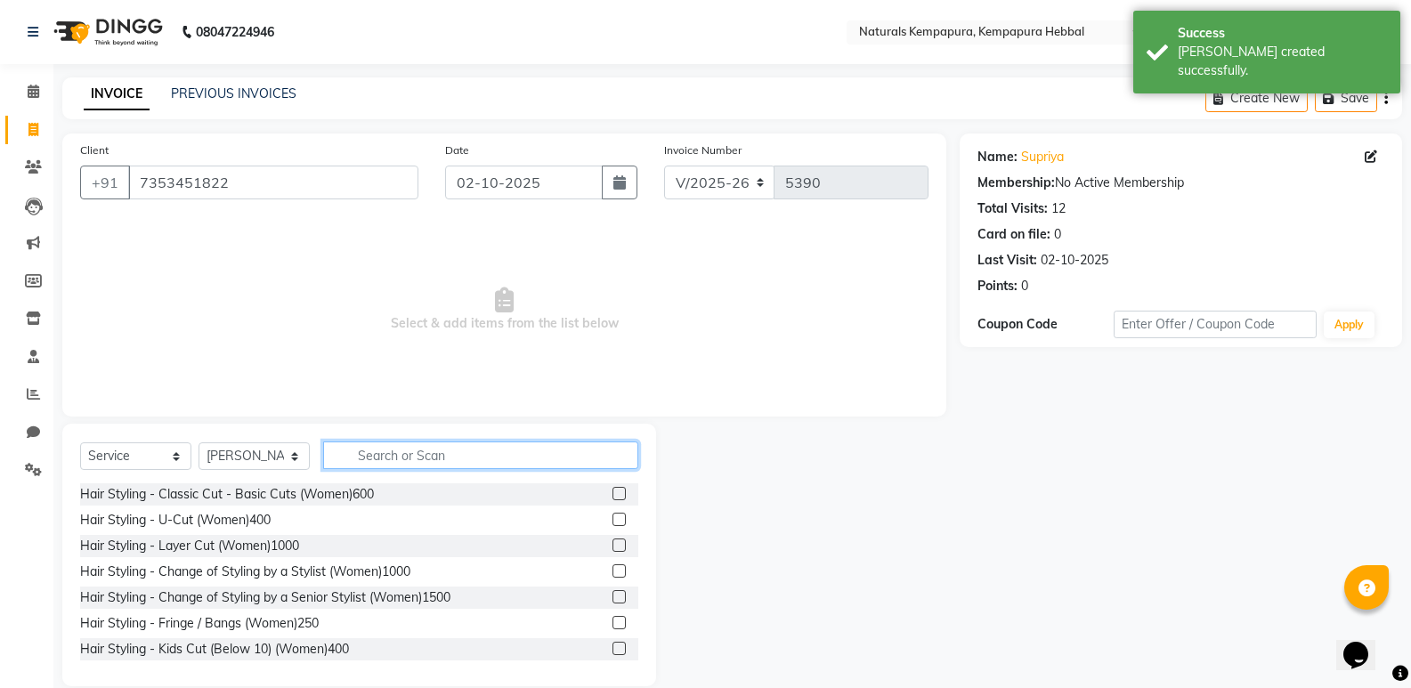
click at [435, 458] on input "text" at bounding box center [480, 456] width 315 height 28
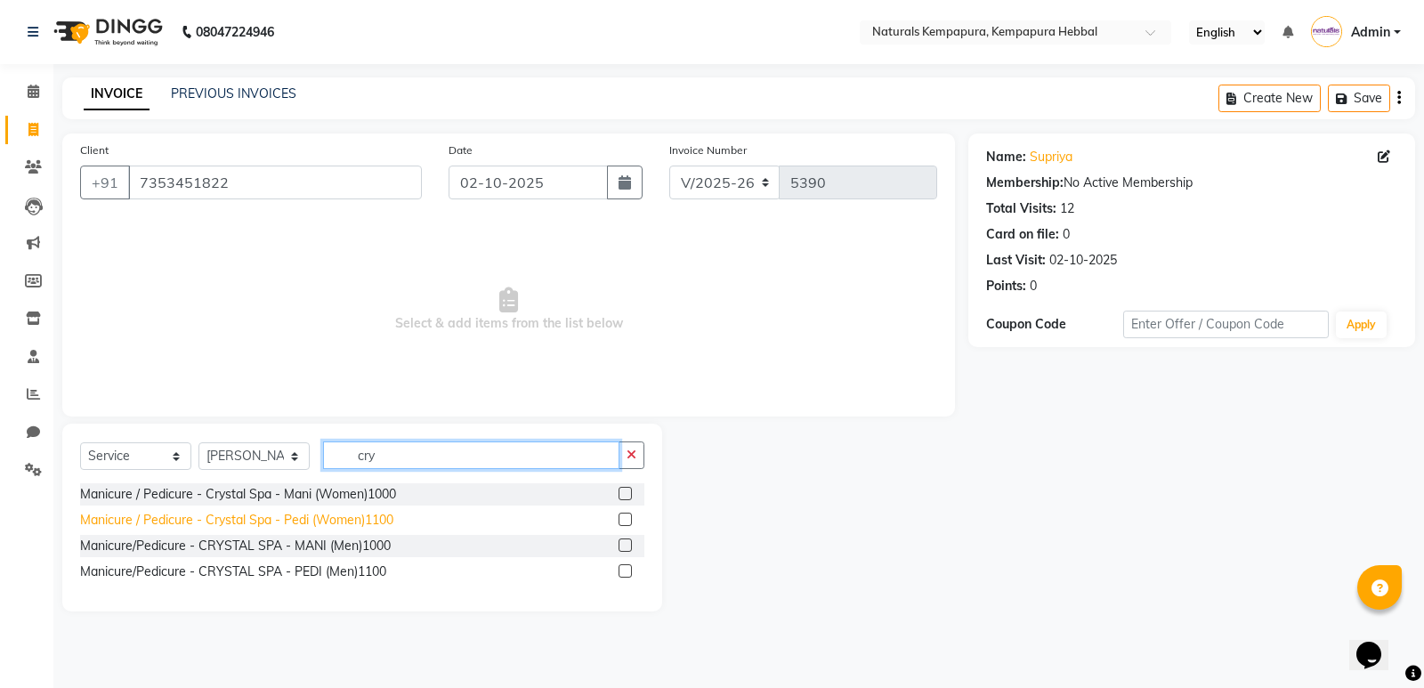
type input "cry"
click at [358, 515] on div "Manicure / Pedicure - Crystal Spa - Pedi (Women)1100" at bounding box center [236, 520] width 313 height 19
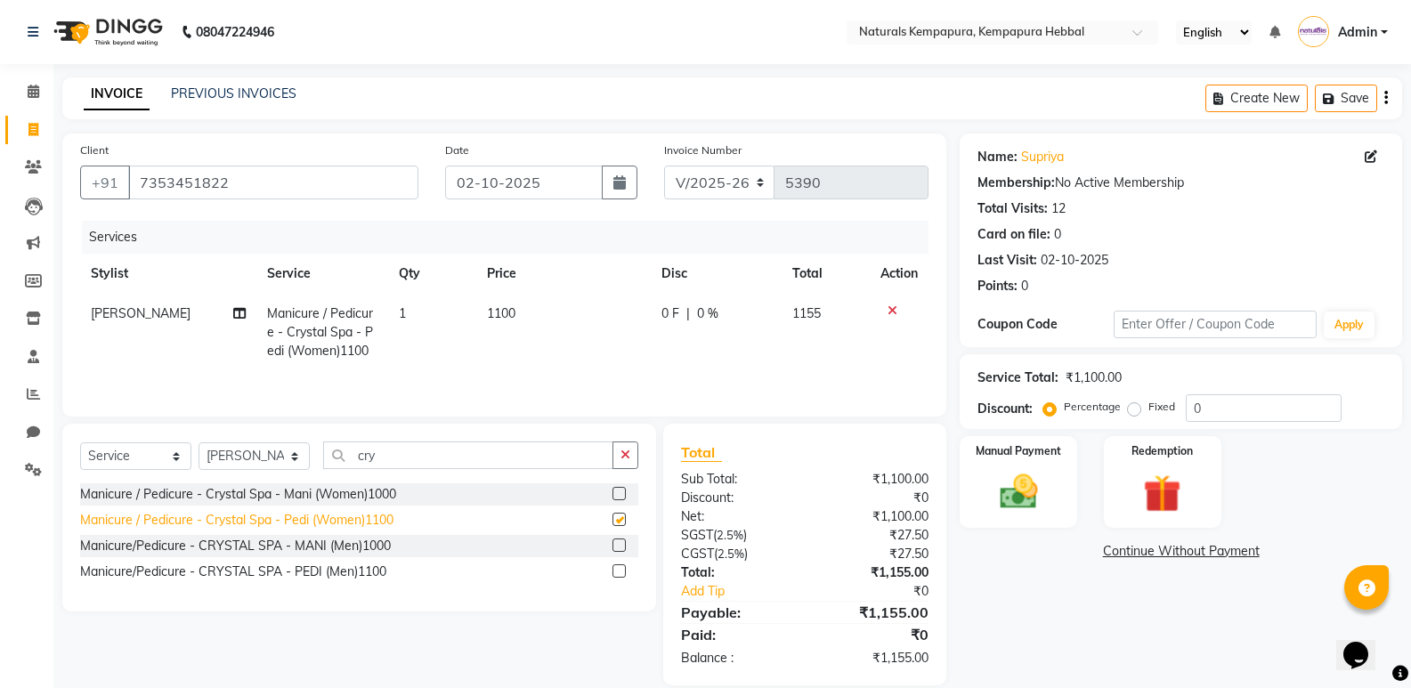
checkbox input "false"
click at [631, 443] on button "button" at bounding box center [625, 456] width 26 height 28
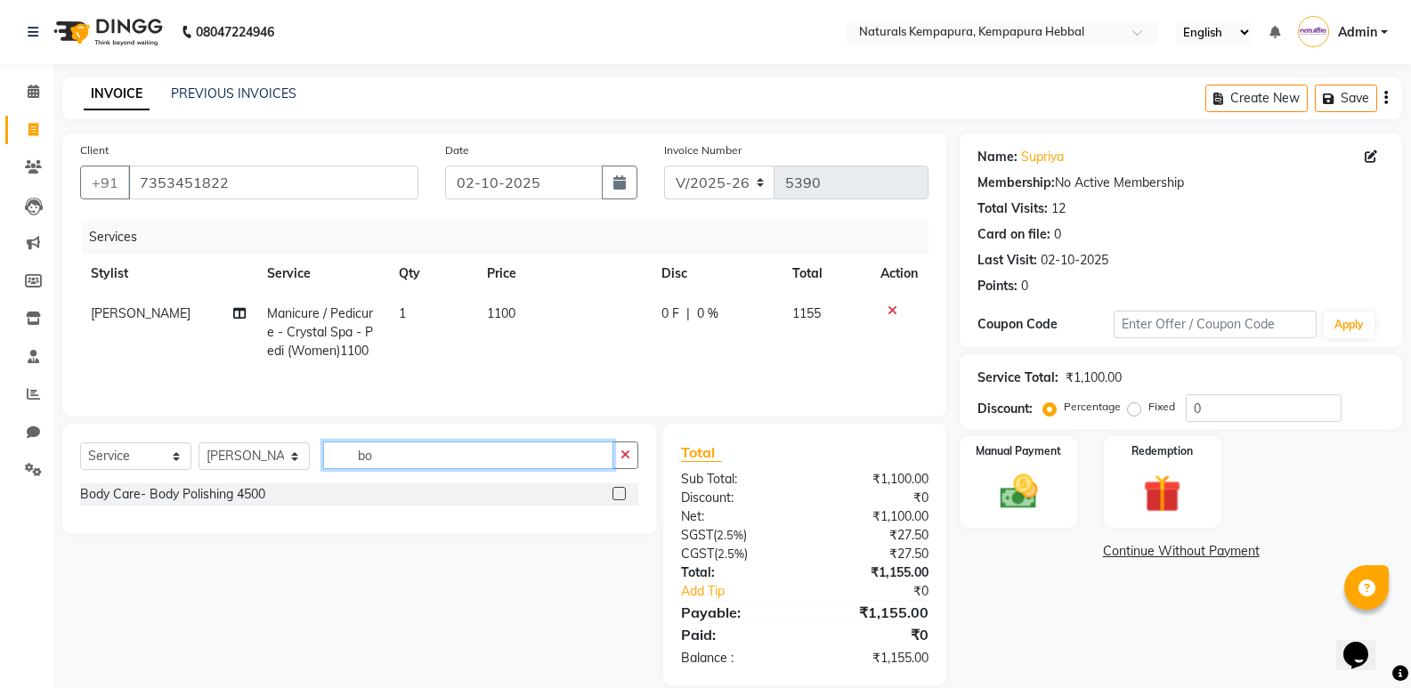
type input "b"
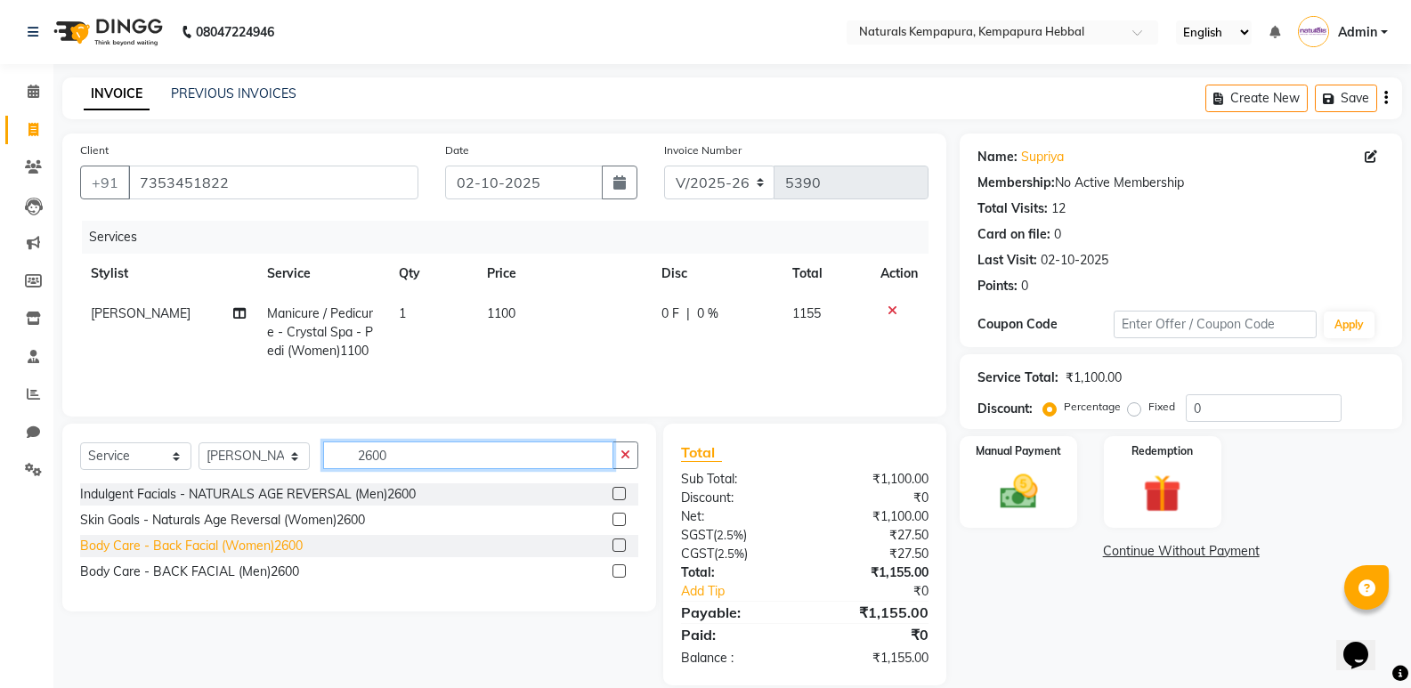
type input "2600"
click at [255, 552] on div "Body Care - Back Facial (Women)2600" at bounding box center [191, 546] width 223 height 19
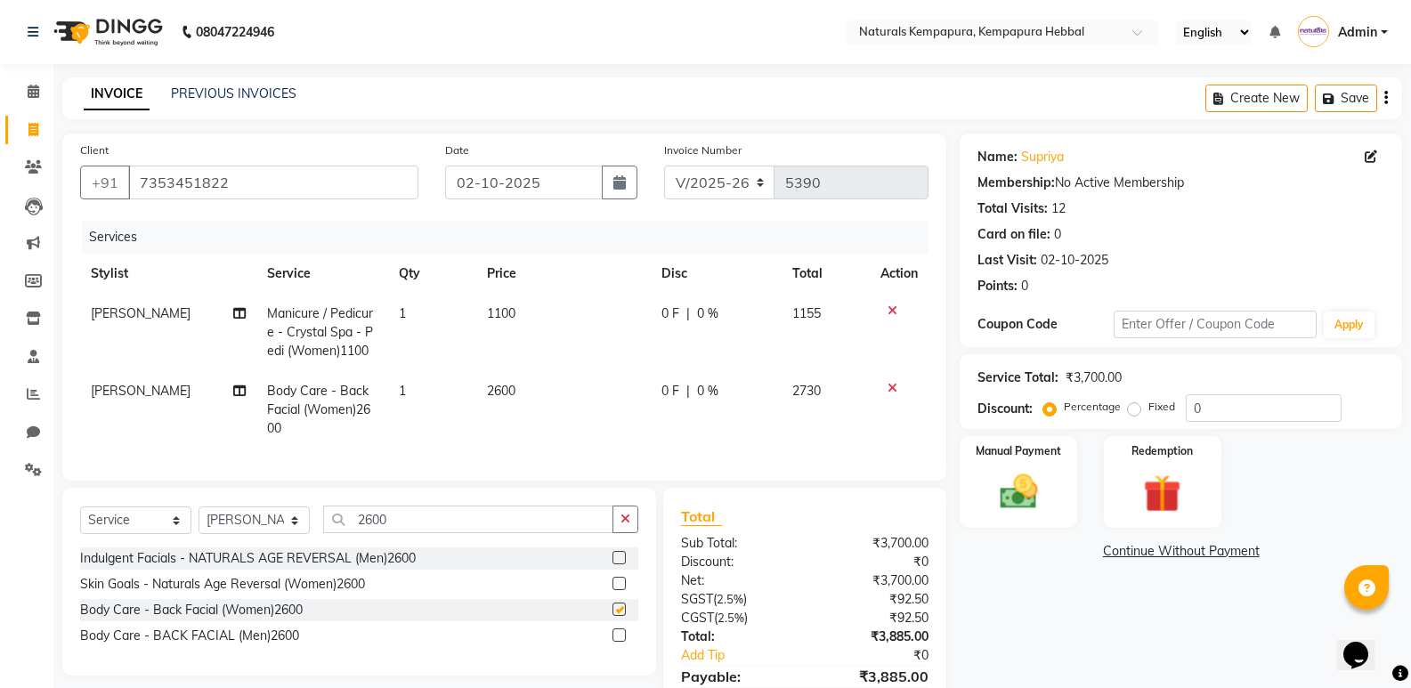
checkbox input "false"
click at [635, 527] on button "button" at bounding box center [625, 520] width 26 height 28
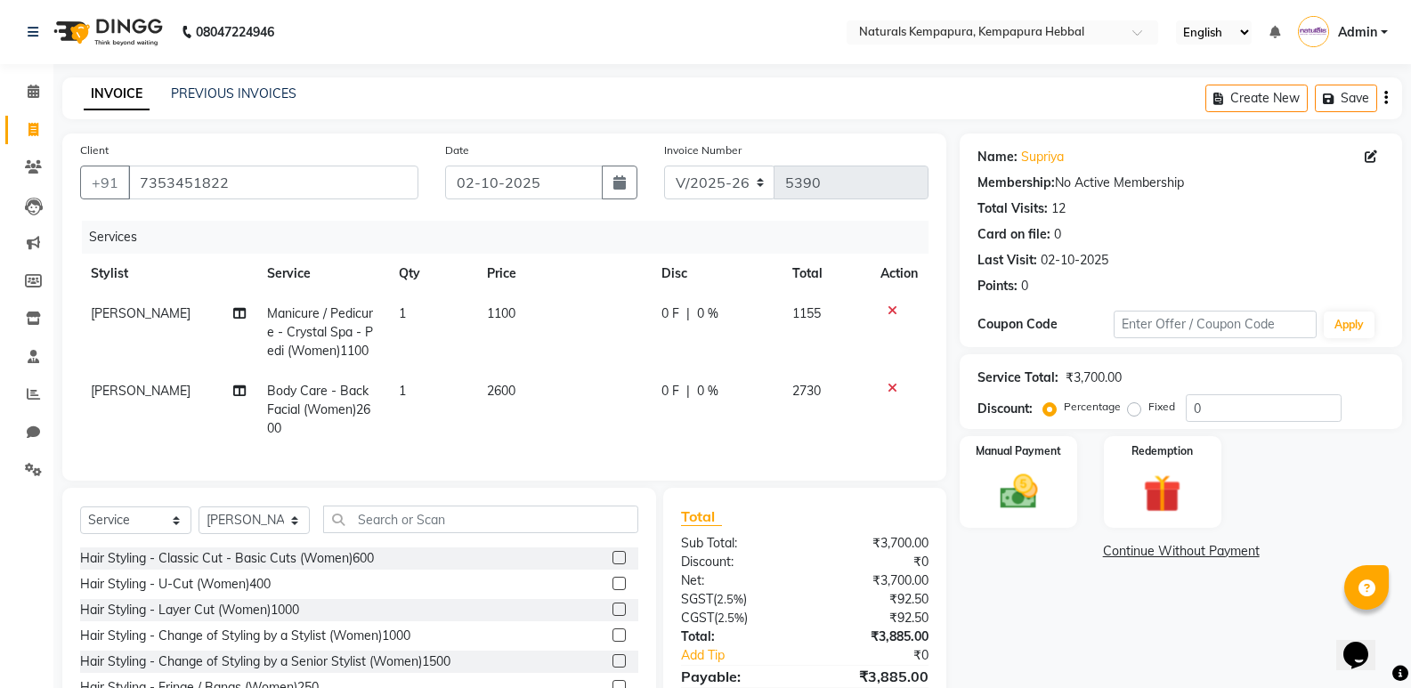
click at [693, 306] on div "0 F | 0 %" at bounding box center [716, 313] width 110 height 19
select select "70450"
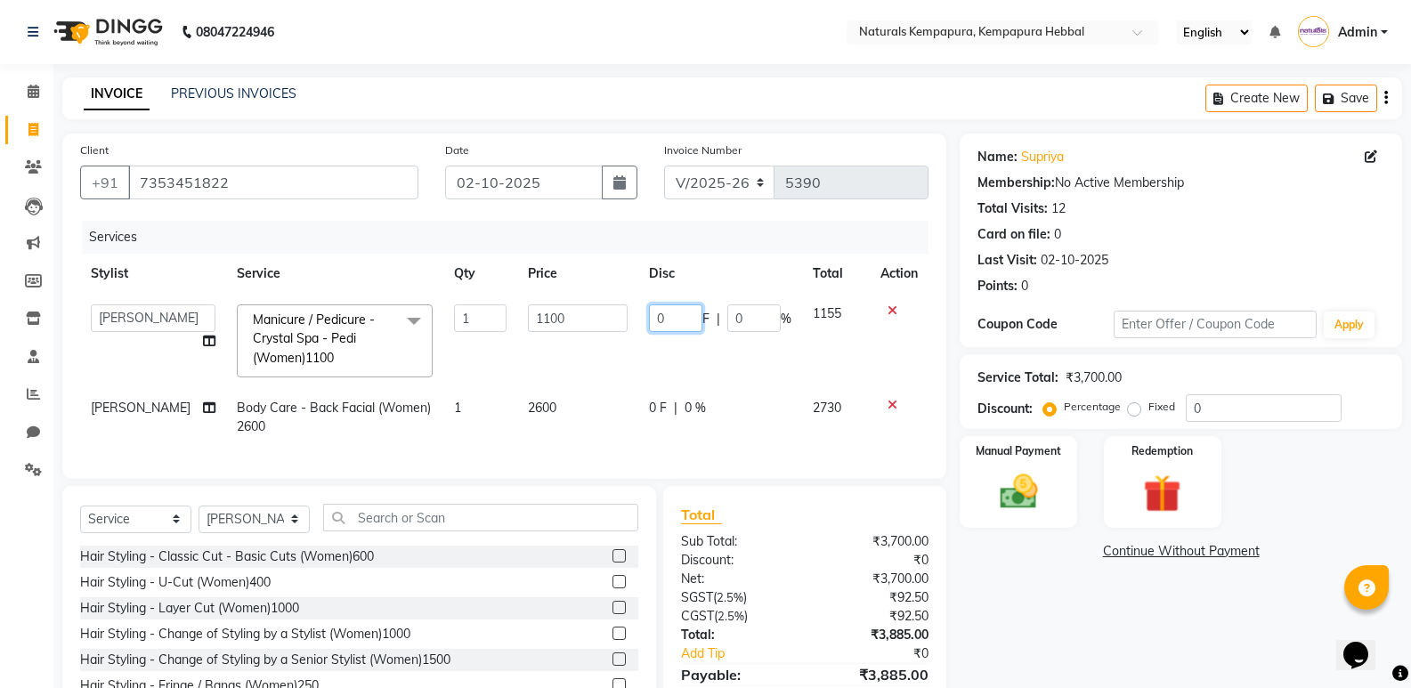
click at [680, 322] on input "0" at bounding box center [675, 318] width 53 height 28
type input "0100"
click at [673, 416] on td "0 F | 0 %" at bounding box center [720, 417] width 164 height 59
select select "70450"
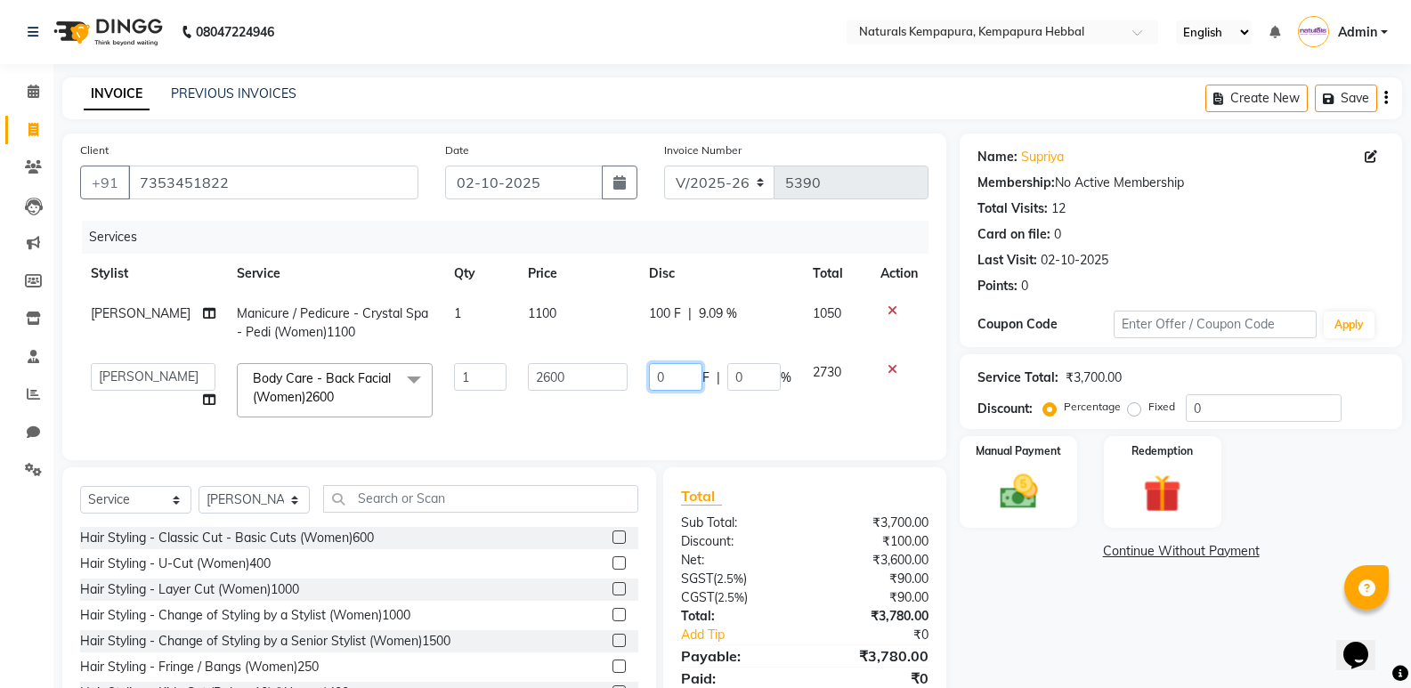
click at [661, 376] on input "0" at bounding box center [675, 377] width 53 height 28
type input "0100"
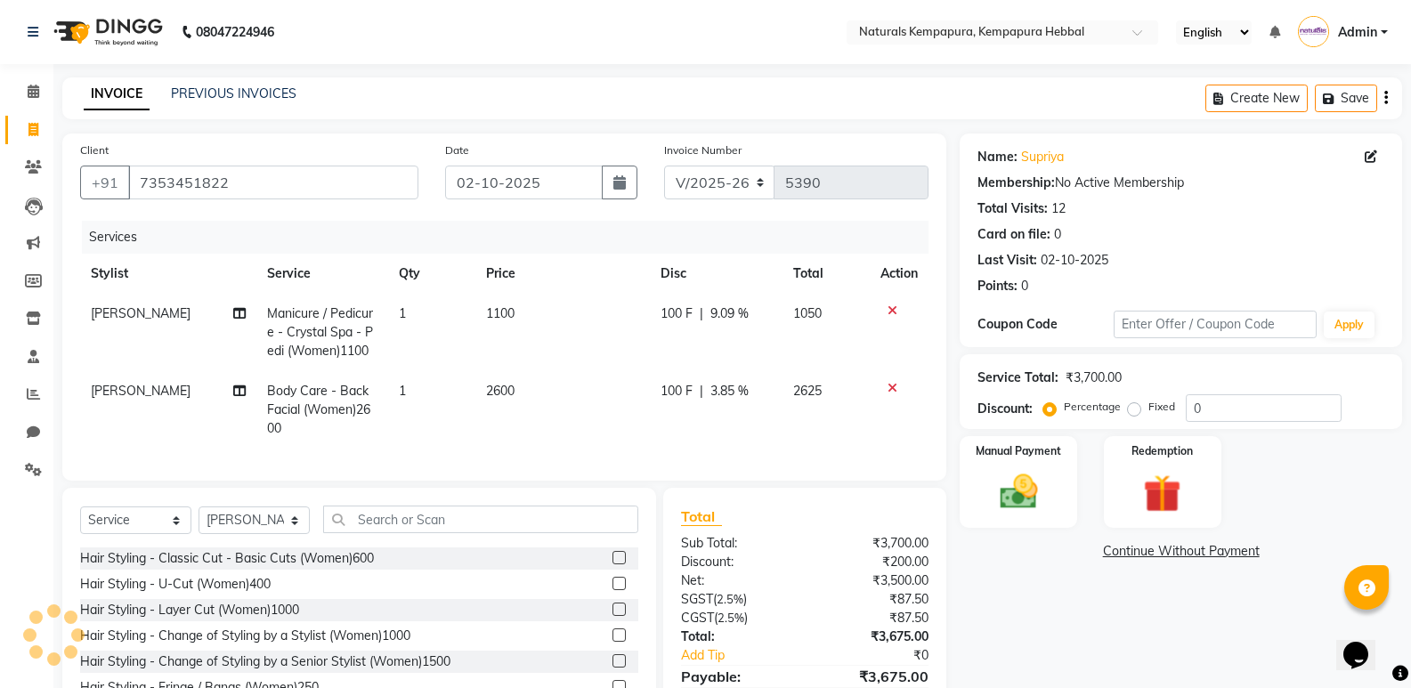
click at [676, 417] on td "100 F | 3.85 %" at bounding box center [716, 409] width 132 height 77
select select "70450"
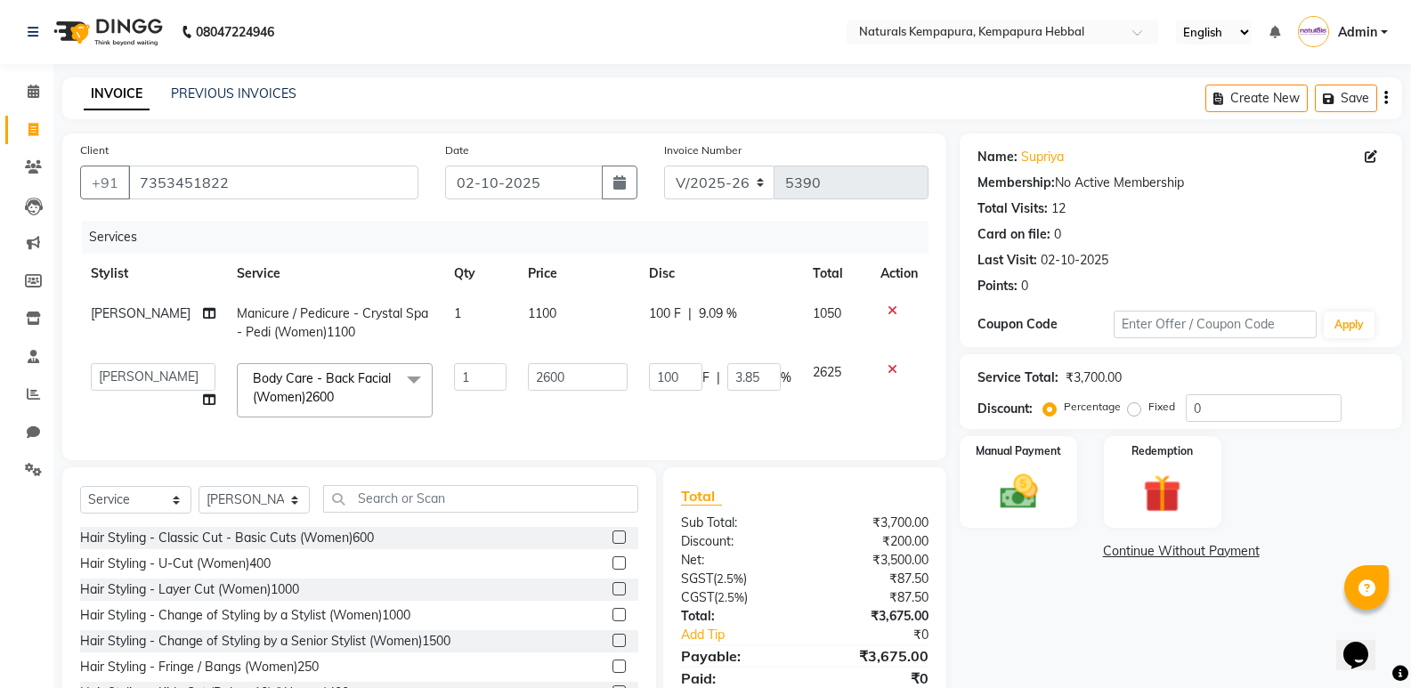
scroll to position [82, 0]
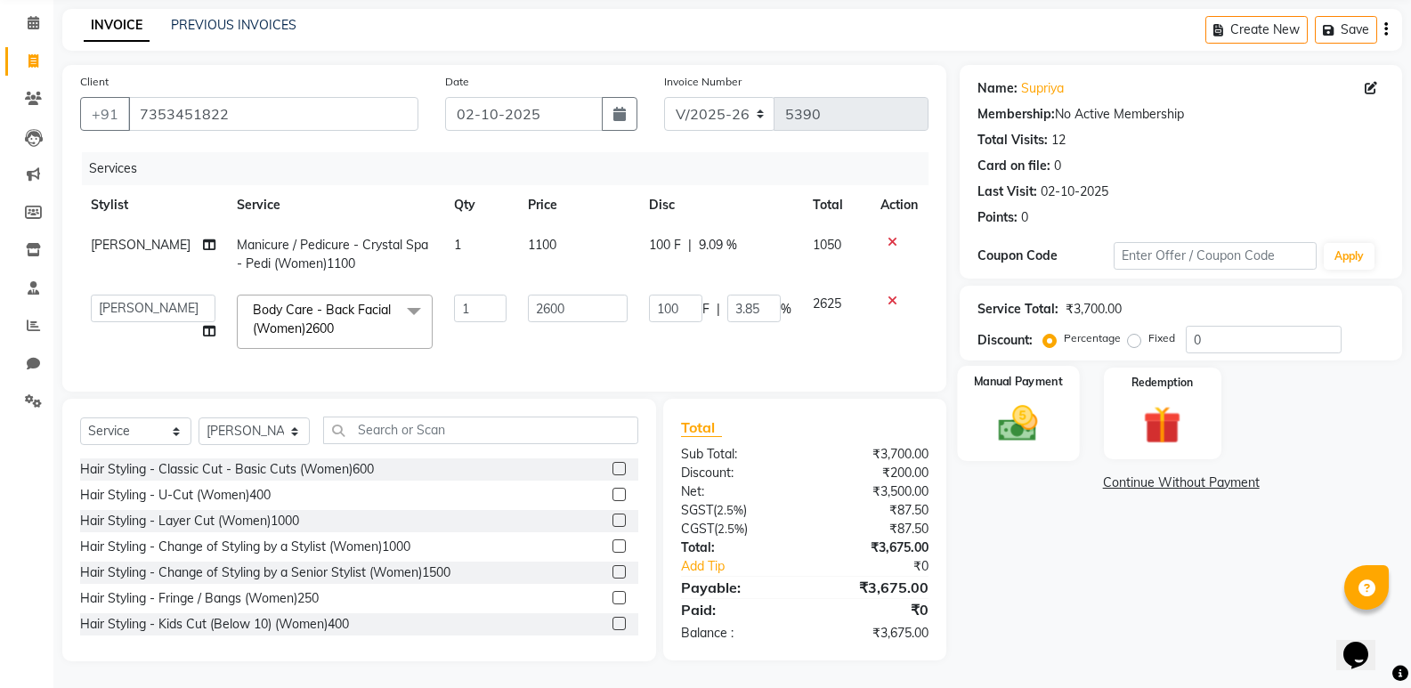
click at [1025, 412] on img at bounding box center [1017, 423] width 63 height 45
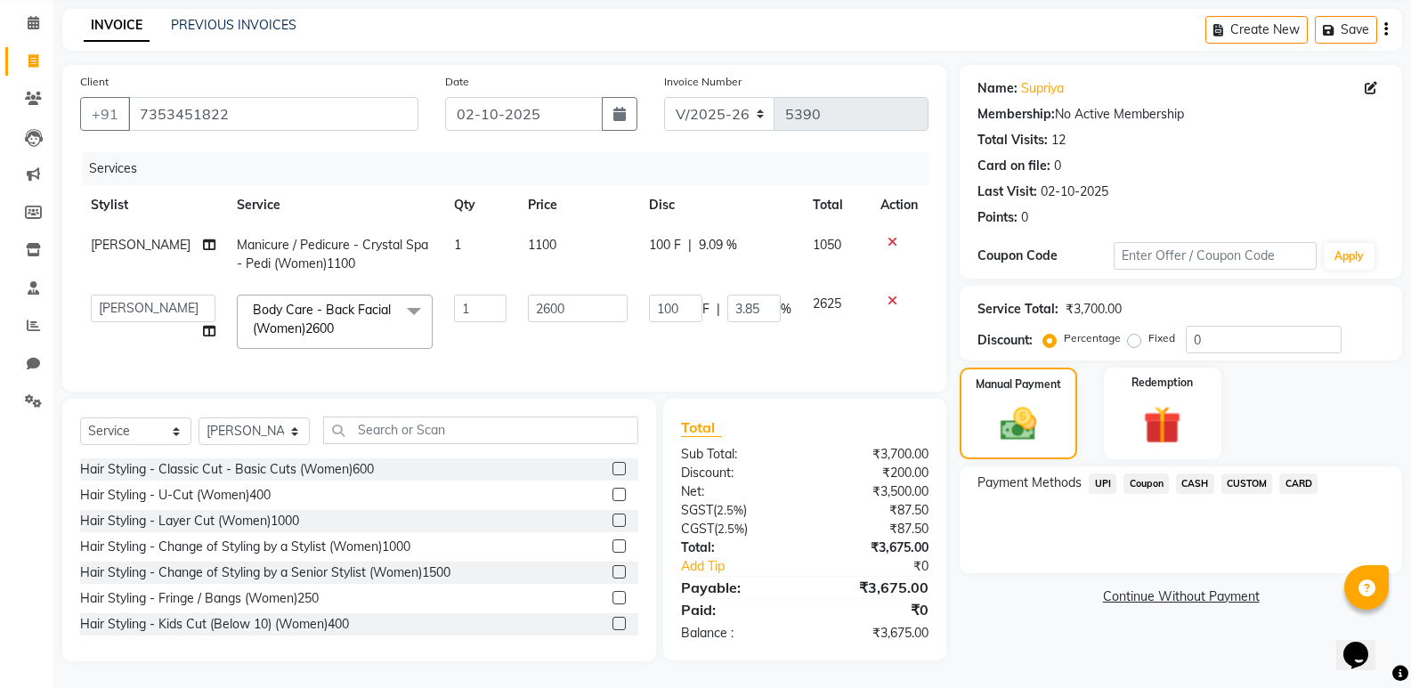
click at [1104, 474] on span "UPI" at bounding box center [1103, 484] width 28 height 20
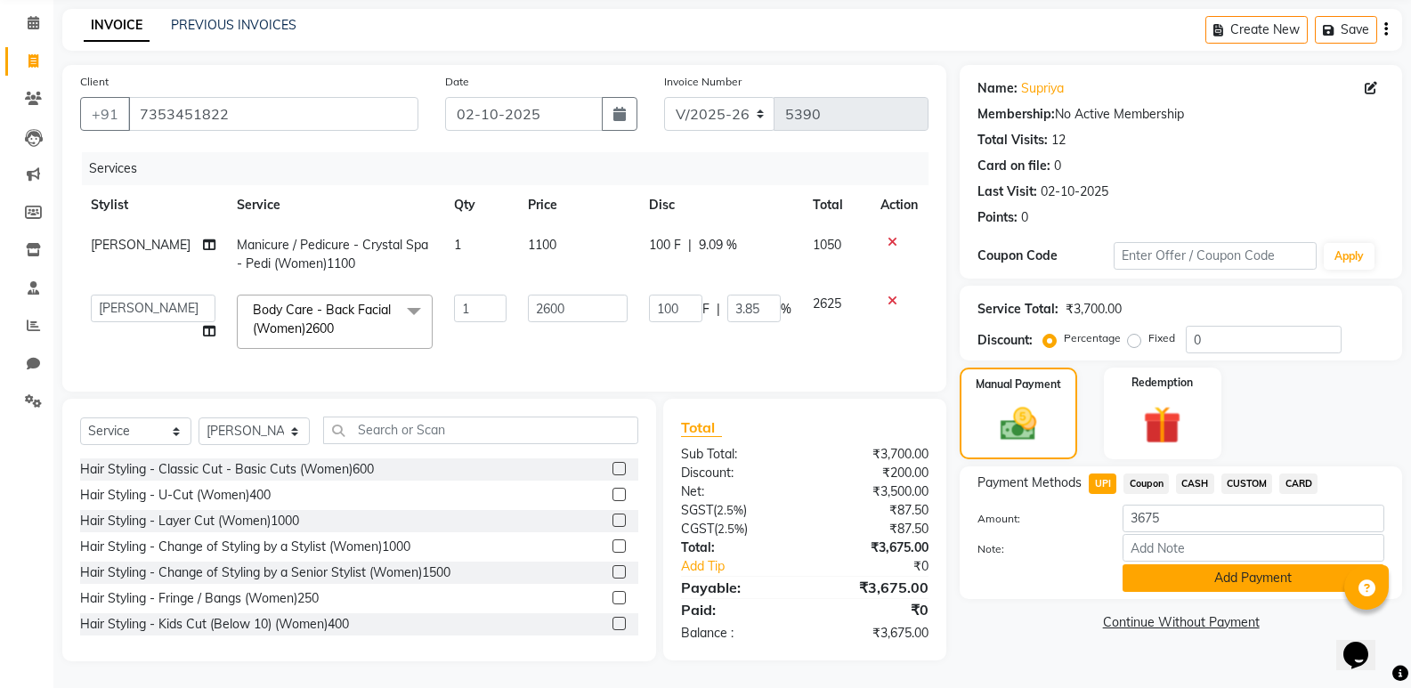
click at [1141, 564] on button "Add Payment" at bounding box center [1253, 578] width 262 height 28
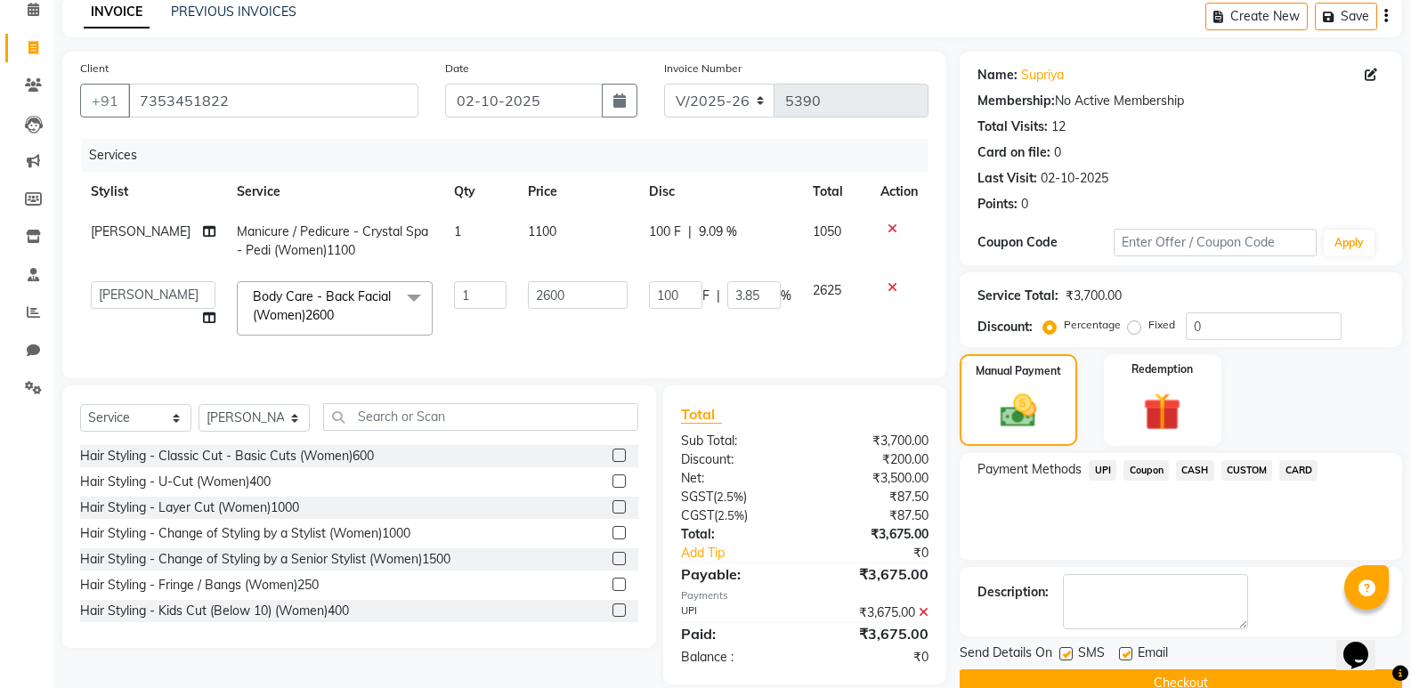
scroll to position [118, 0]
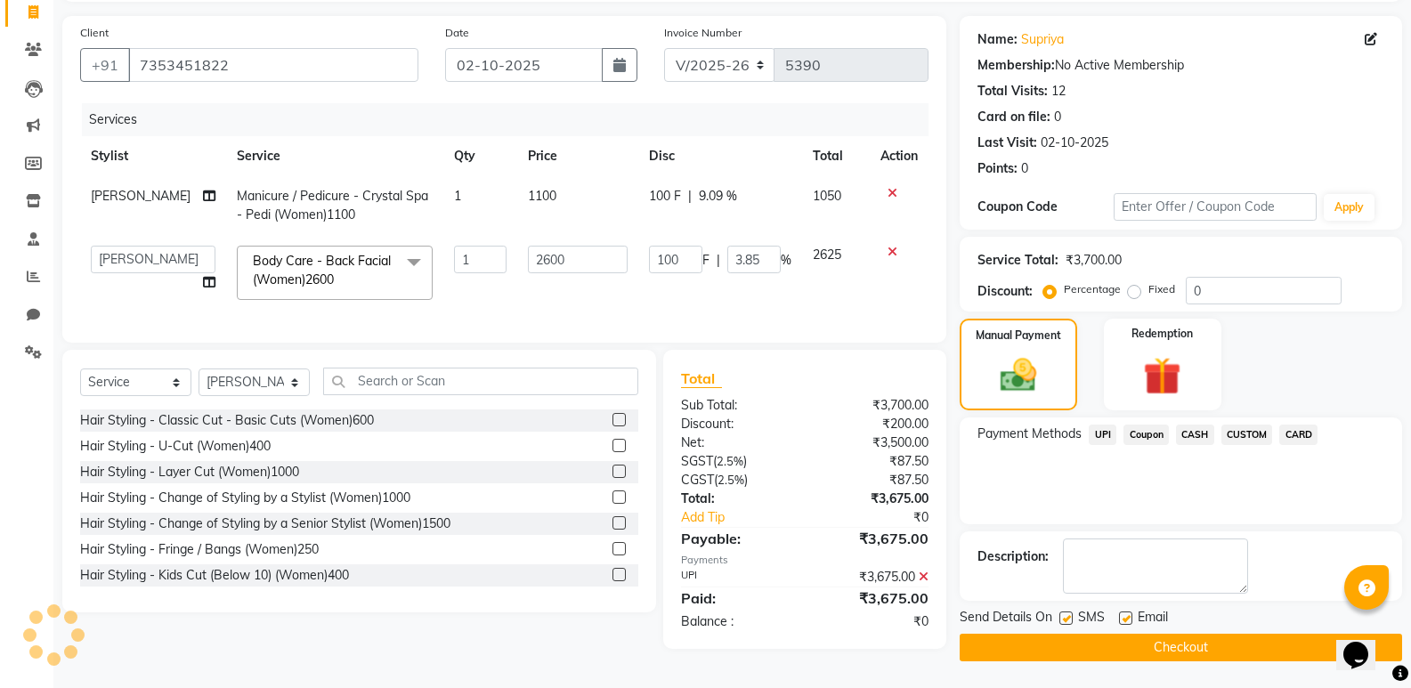
click at [1126, 614] on label at bounding box center [1125, 618] width 13 height 13
click at [1126, 614] on input "checkbox" at bounding box center [1125, 619] width 12 height 12
checkbox input "false"
click at [1120, 636] on button "Checkout" at bounding box center [1181, 648] width 442 height 28
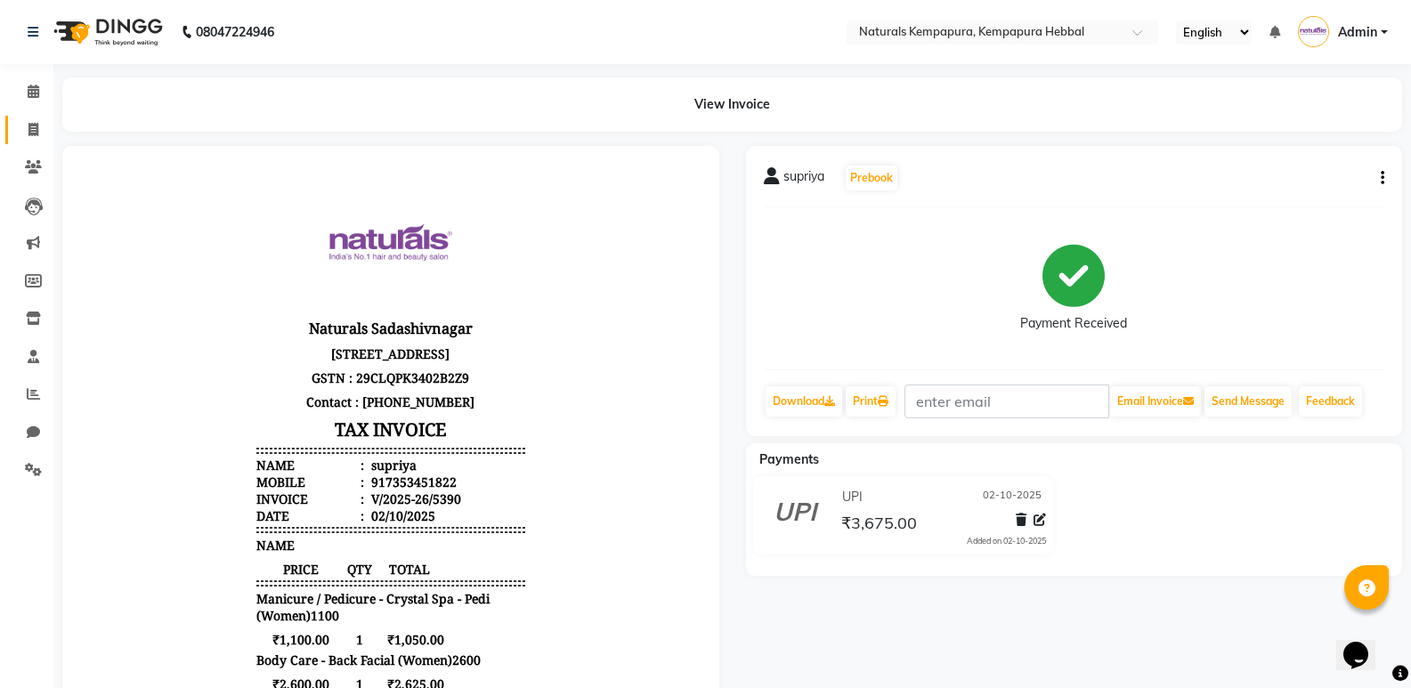
click at [9, 133] on link "Invoice" at bounding box center [26, 130] width 43 height 29
select select "service"
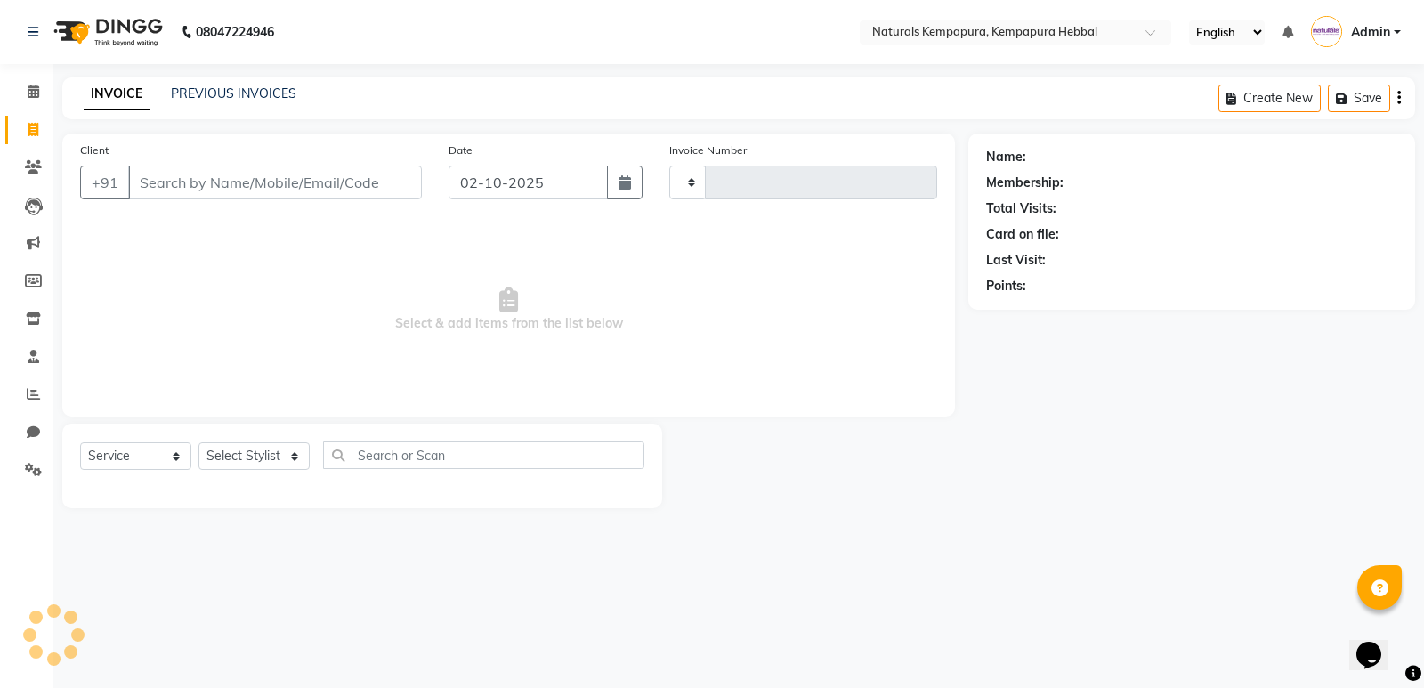
type input "5391"
select select "7848"
click at [226, 85] on div "PREVIOUS INVOICES" at bounding box center [234, 94] width 126 height 19
click at [264, 94] on link "PREVIOUS INVOICES" at bounding box center [234, 93] width 126 height 16
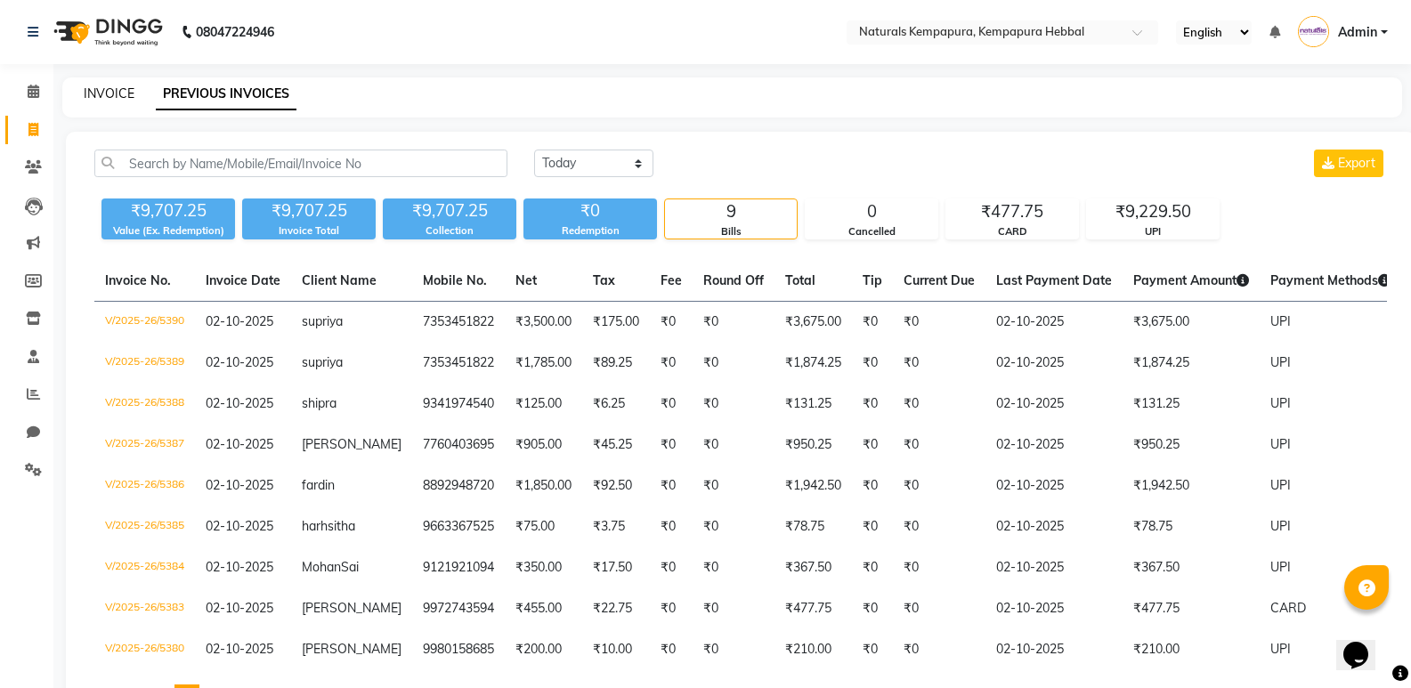
click at [115, 93] on link "INVOICE" at bounding box center [109, 93] width 51 height 16
select select "service"
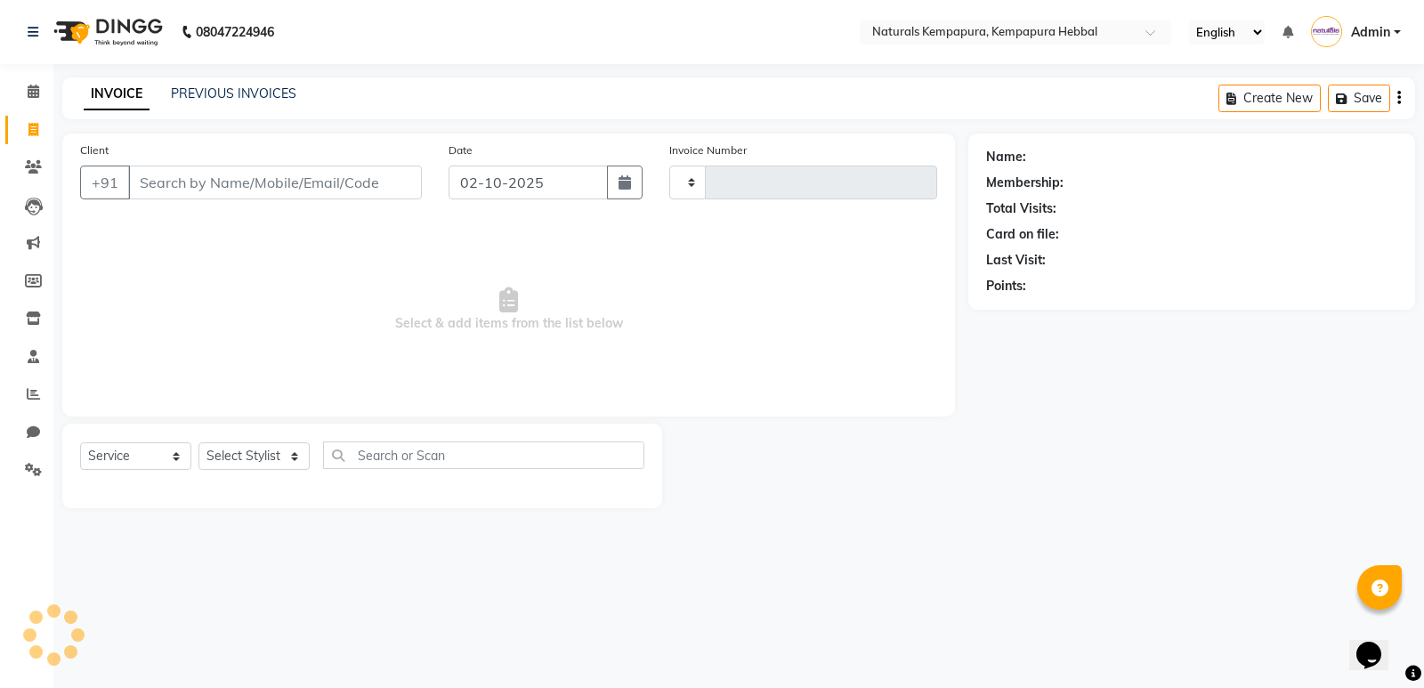
type input "5391"
select select "7848"
click at [281, 97] on link "PREVIOUS INVOICES" at bounding box center [234, 93] width 126 height 16
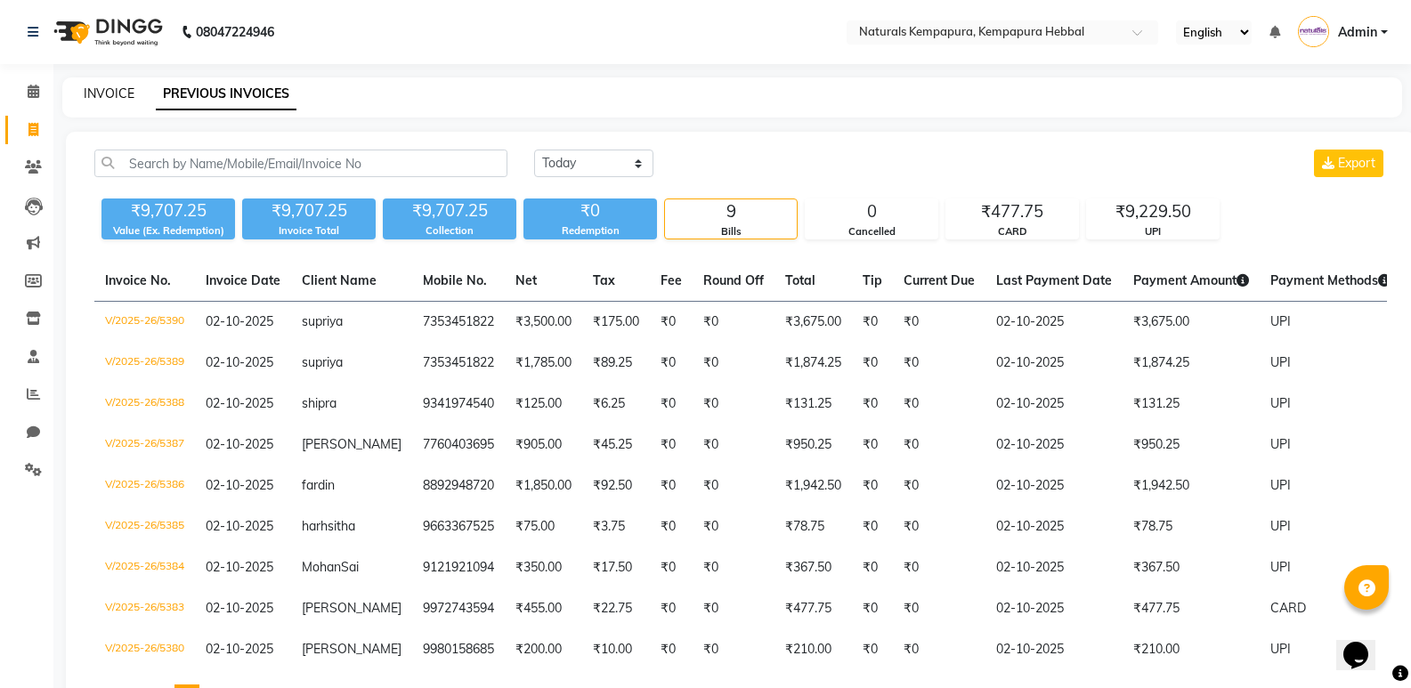
click at [114, 85] on link "INVOICE" at bounding box center [109, 93] width 51 height 16
select select "service"
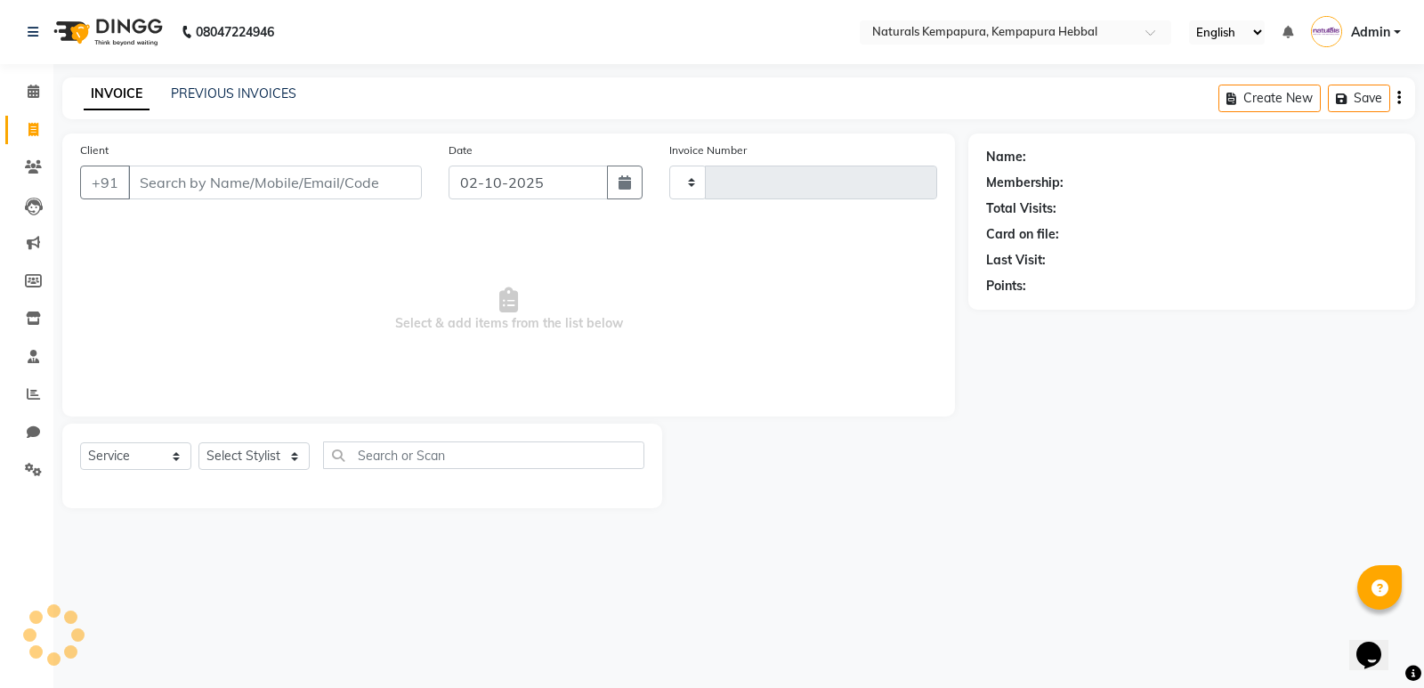
type input "5391"
select select "7848"
click at [250, 188] on input "Client" at bounding box center [275, 183] width 294 height 34
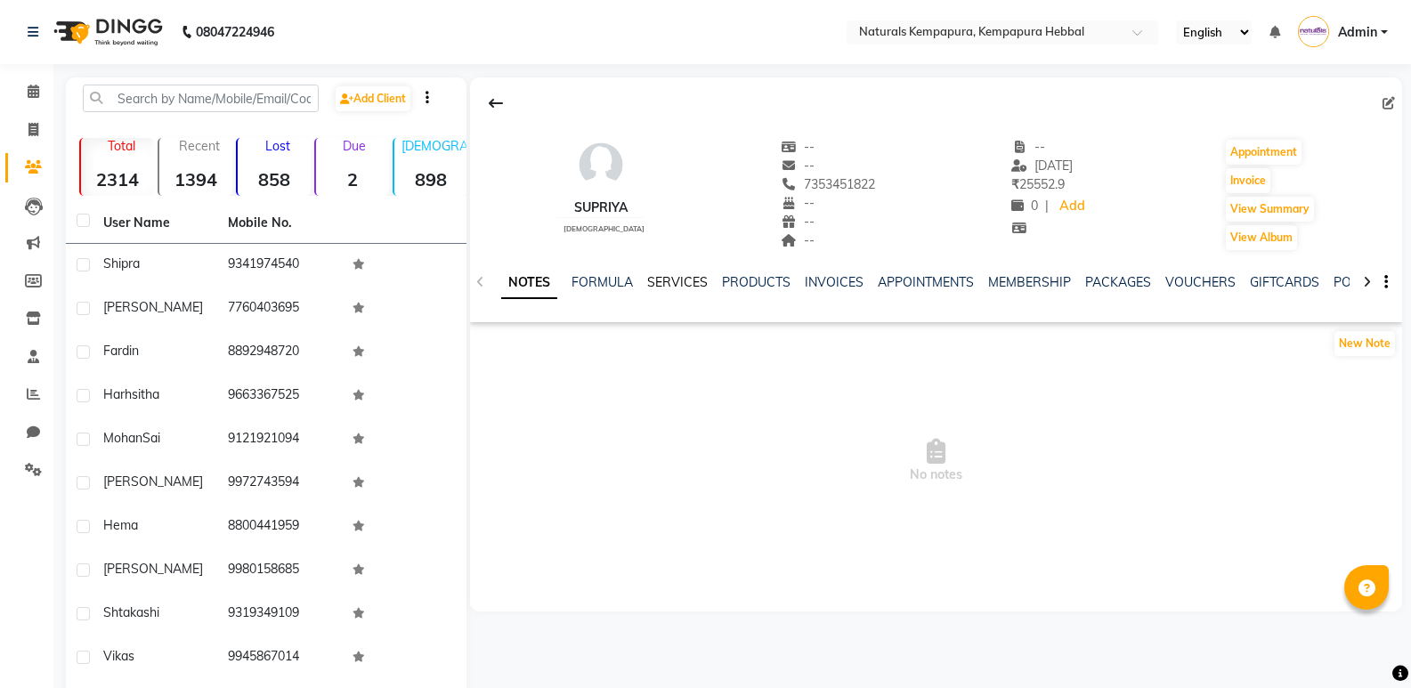
click at [656, 284] on link "SERVICES" at bounding box center [677, 282] width 61 height 16
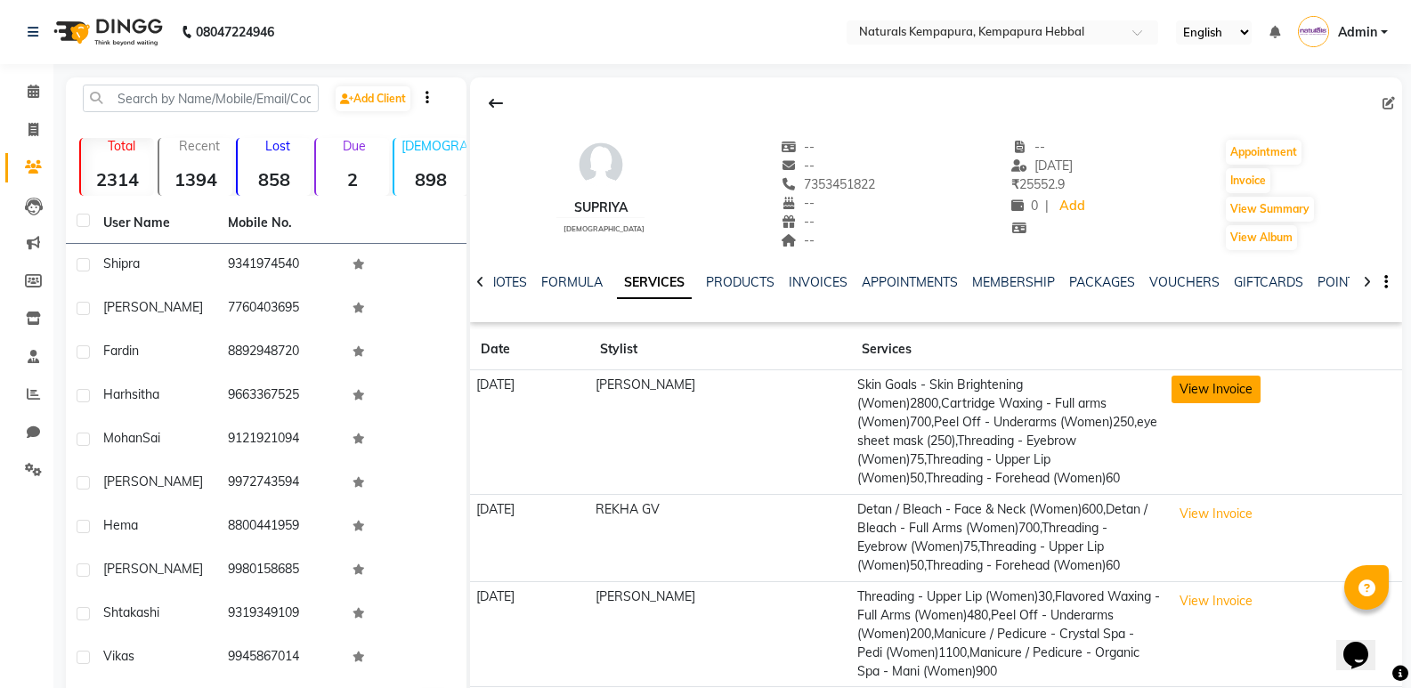
click at [1207, 383] on button "View Invoice" at bounding box center [1215, 390] width 89 height 28
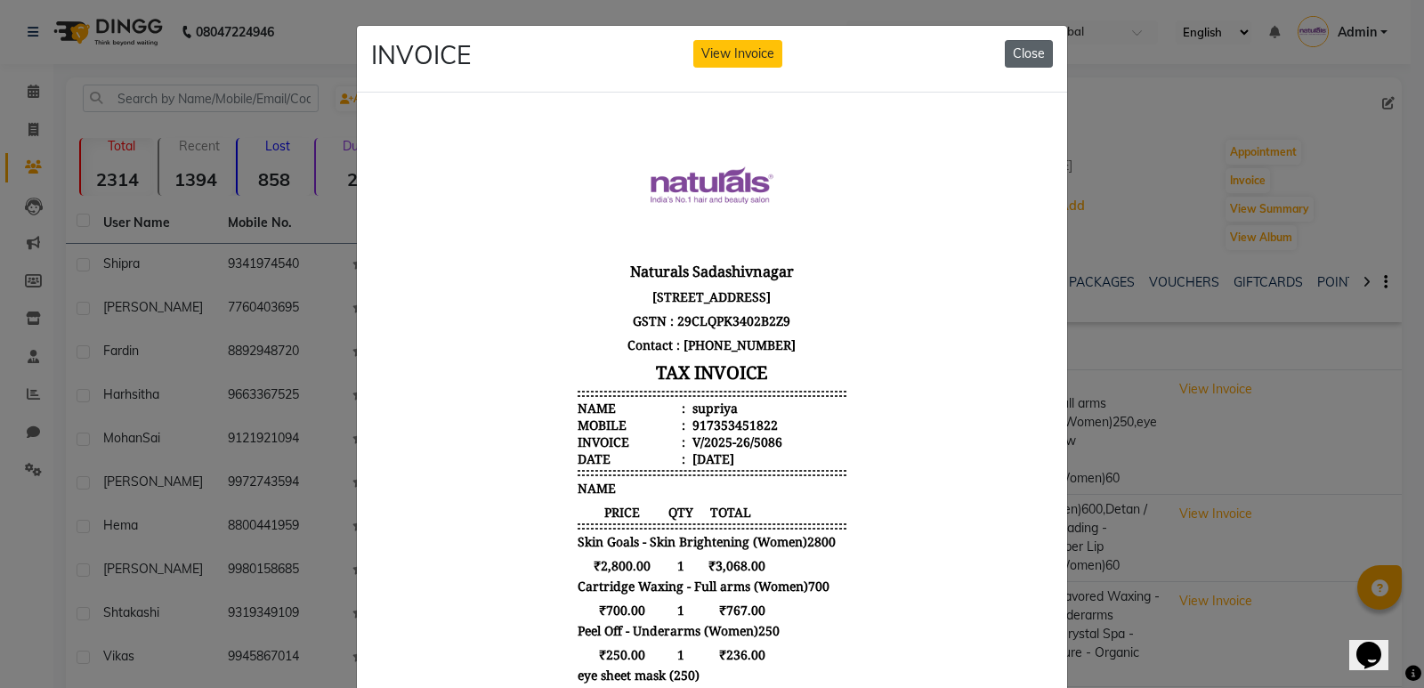
click at [1005, 41] on button "Close" at bounding box center [1029, 54] width 48 height 28
